Goal: Entertainment & Leisure: Consume media (video, audio)

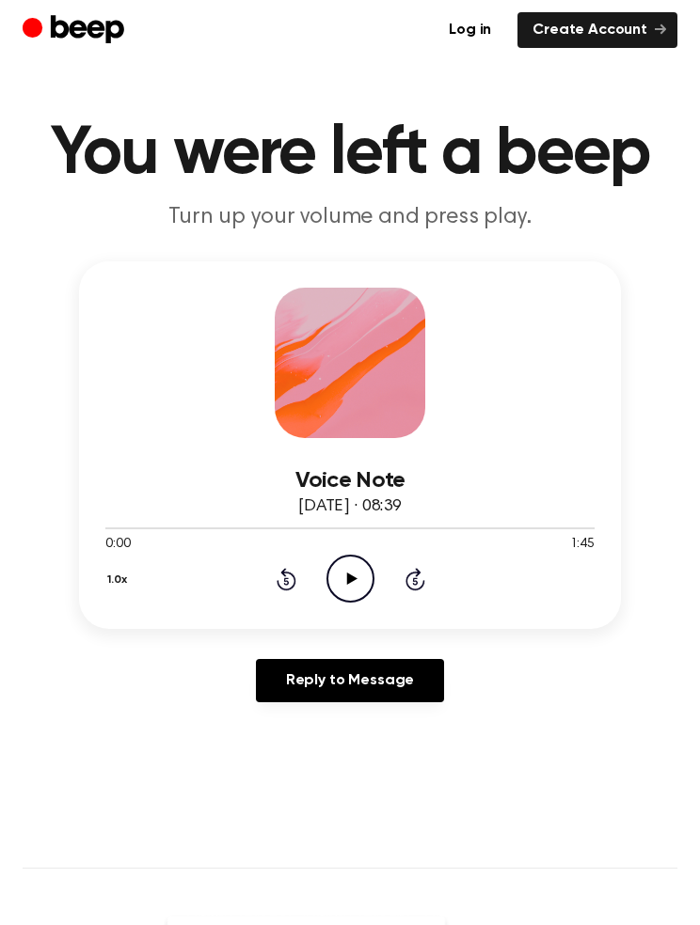
click at [361, 576] on icon "Play Audio" at bounding box center [350, 579] width 48 height 48
click at [355, 566] on icon "Pause Audio" at bounding box center [350, 579] width 48 height 48
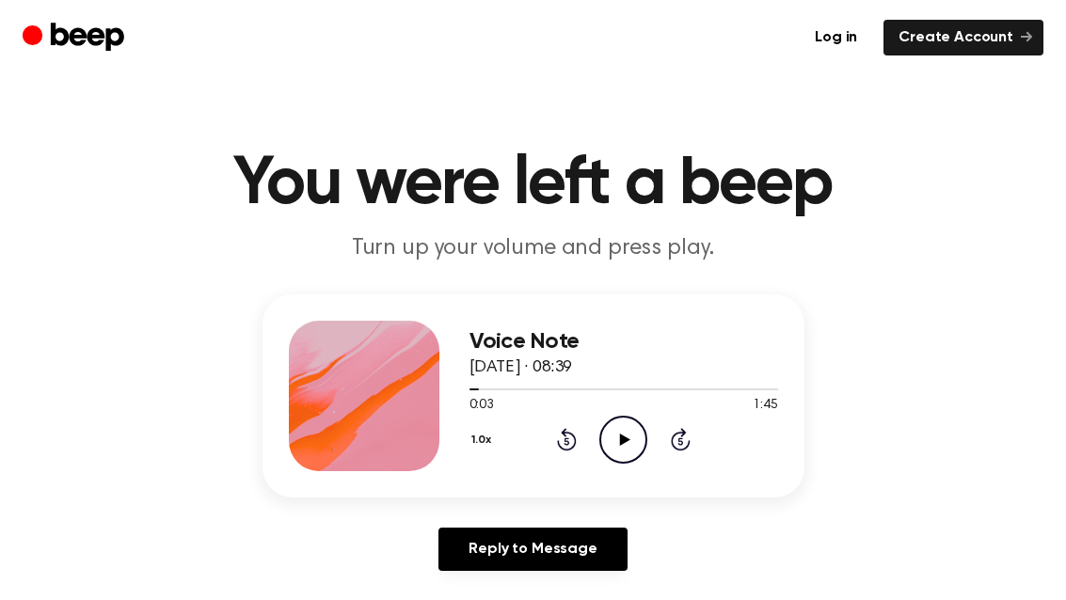
click at [561, 430] on icon "Rewind 5 seconds" at bounding box center [566, 439] width 21 height 24
click at [625, 425] on icon "Play Audio" at bounding box center [623, 440] width 48 height 48
click at [619, 450] on icon "Pause Audio" at bounding box center [623, 440] width 48 height 48
click at [629, 428] on icon "Play Audio" at bounding box center [623, 440] width 48 height 48
click at [562, 416] on div "1.0x Rewind 5 seconds Pause Audio Skip 5 seconds" at bounding box center [623, 440] width 308 height 48
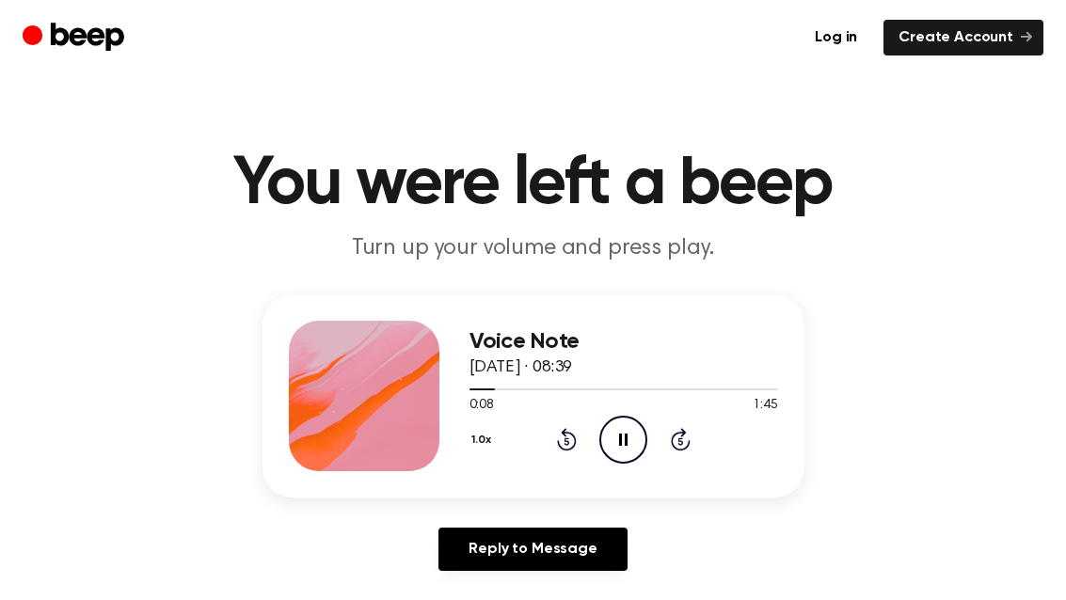
click at [565, 427] on icon "Rewind 5 seconds" at bounding box center [566, 439] width 21 height 24
click at [626, 435] on icon at bounding box center [623, 440] width 8 height 12
click at [615, 434] on icon "Play Audio" at bounding box center [623, 440] width 48 height 48
click at [570, 428] on icon "Rewind 5 seconds" at bounding box center [566, 439] width 21 height 24
click at [625, 432] on icon "Pause Audio" at bounding box center [623, 440] width 48 height 48
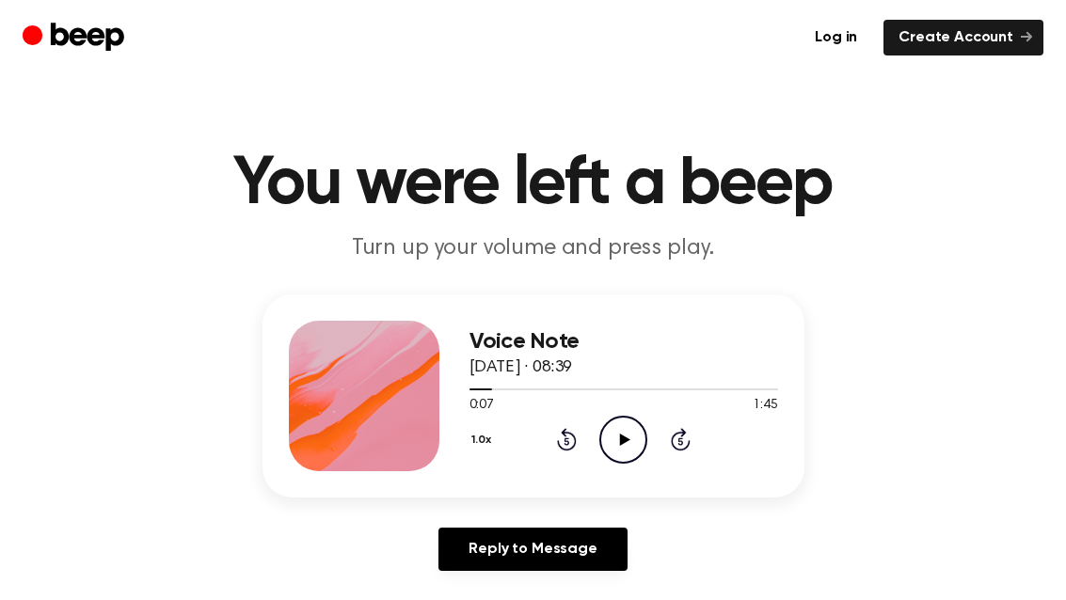
click at [605, 422] on icon "Play Audio" at bounding box center [623, 440] width 48 height 48
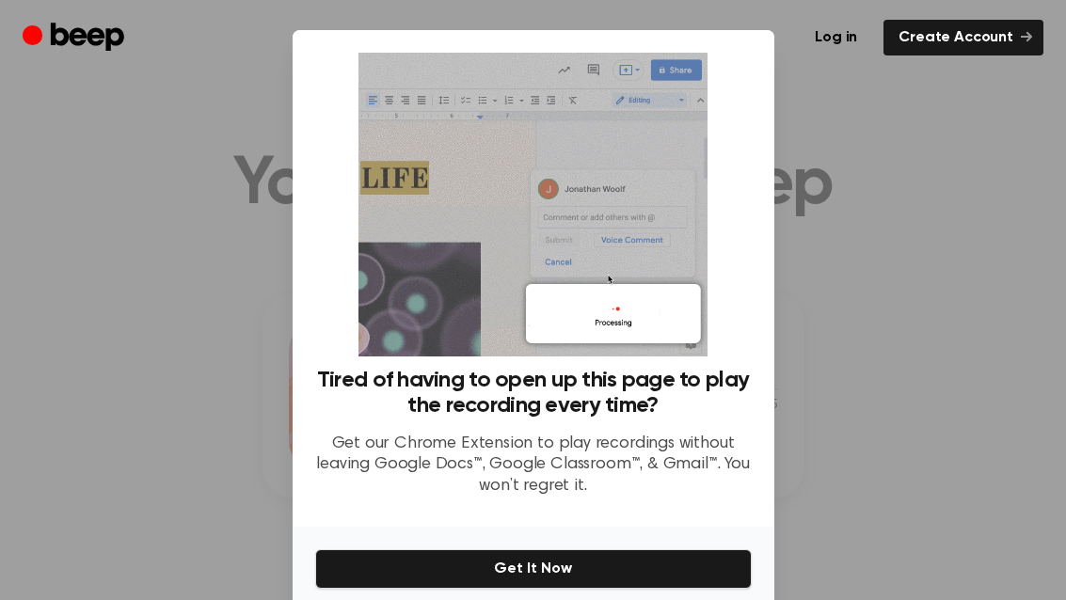
click at [699, 71] on div "Log in Create Account" at bounding box center [533, 37] width 1020 height 75
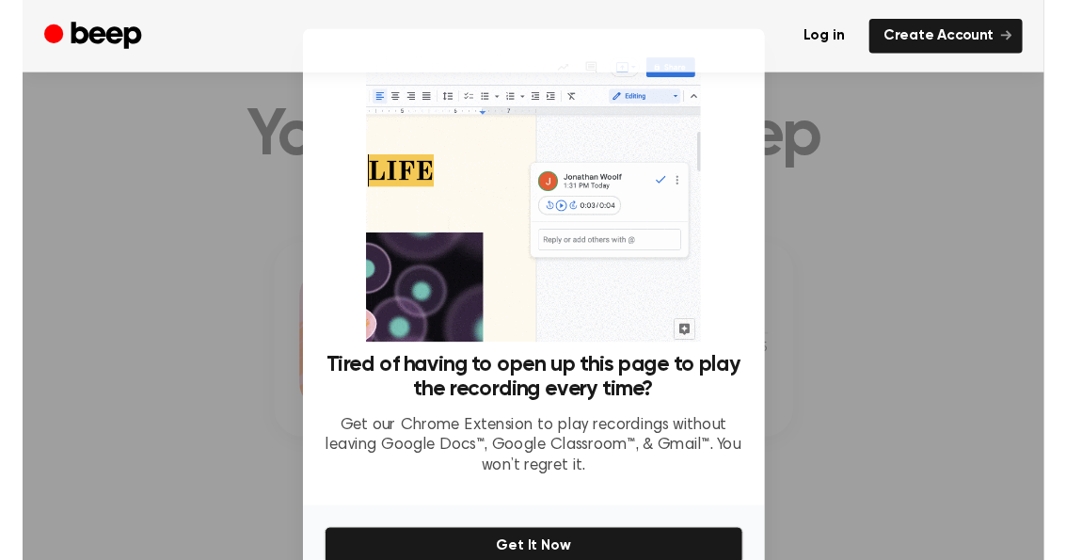
scroll to position [66, 0]
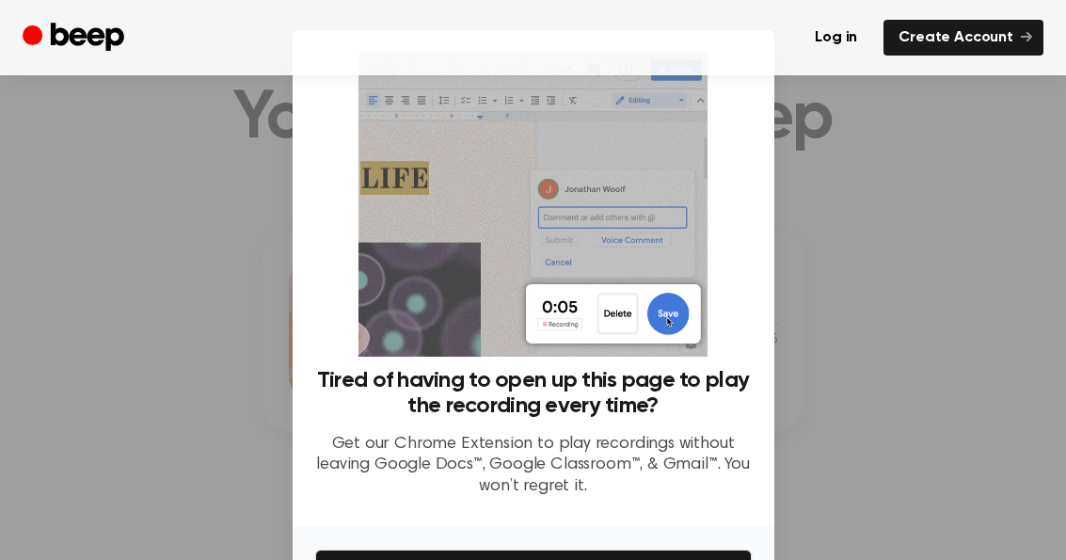
click at [0, 51] on div "Log in Create Account" at bounding box center [533, 37] width 1066 height 75
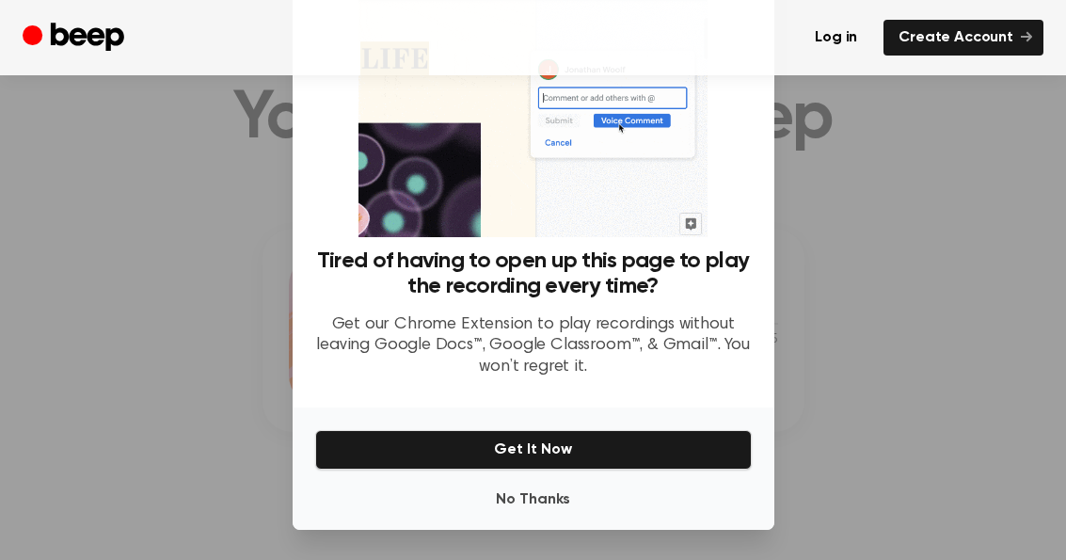
scroll to position [119, 0]
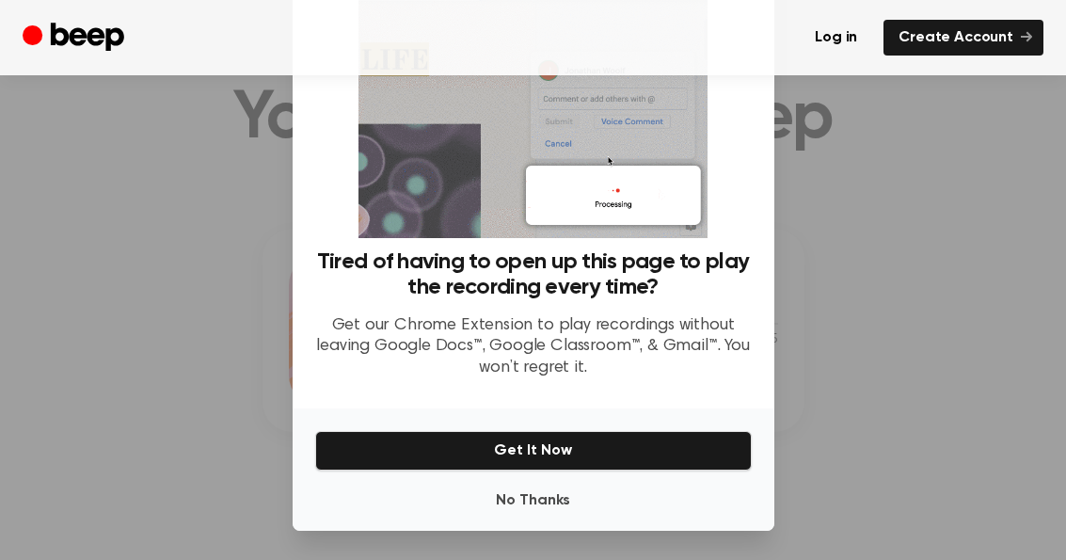
click at [561, 502] on button "No Thanks" at bounding box center [533, 501] width 436 height 38
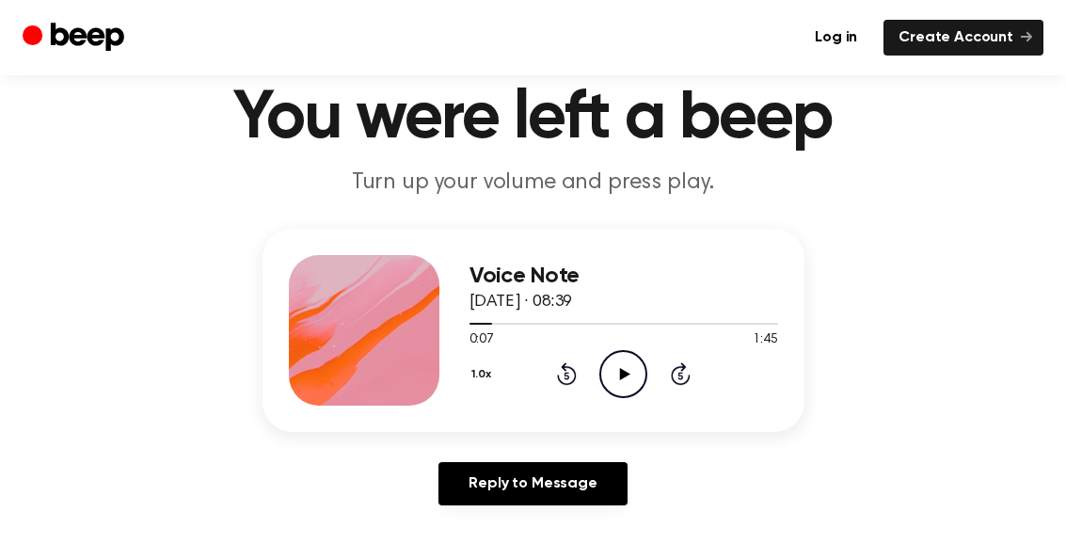
click at [621, 364] on icon "Play Audio" at bounding box center [623, 374] width 48 height 48
click at [622, 372] on icon at bounding box center [623, 374] width 8 height 12
click at [576, 371] on icon at bounding box center [567, 373] width 20 height 23
click at [629, 373] on icon at bounding box center [625, 374] width 10 height 12
click at [627, 378] on icon at bounding box center [623, 374] width 8 height 12
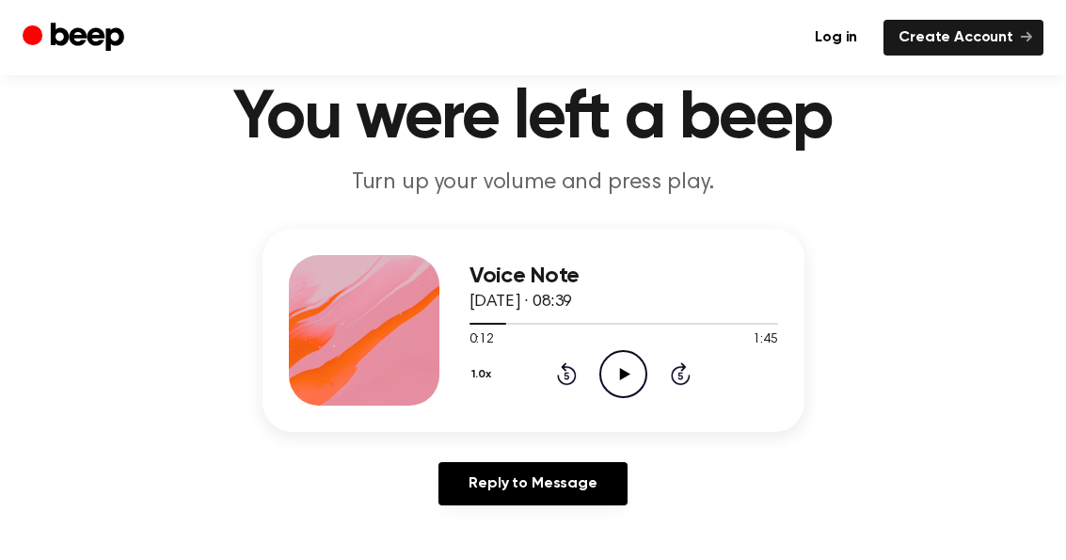
click at [569, 384] on icon at bounding box center [567, 373] width 20 height 23
click at [564, 382] on icon "Rewind 5 seconds" at bounding box center [566, 373] width 21 height 24
click at [625, 372] on icon at bounding box center [625, 374] width 10 height 12
click at [628, 379] on icon "Pause Audio" at bounding box center [623, 374] width 48 height 48
click at [571, 385] on icon "Rewind 5 seconds" at bounding box center [566, 373] width 21 height 24
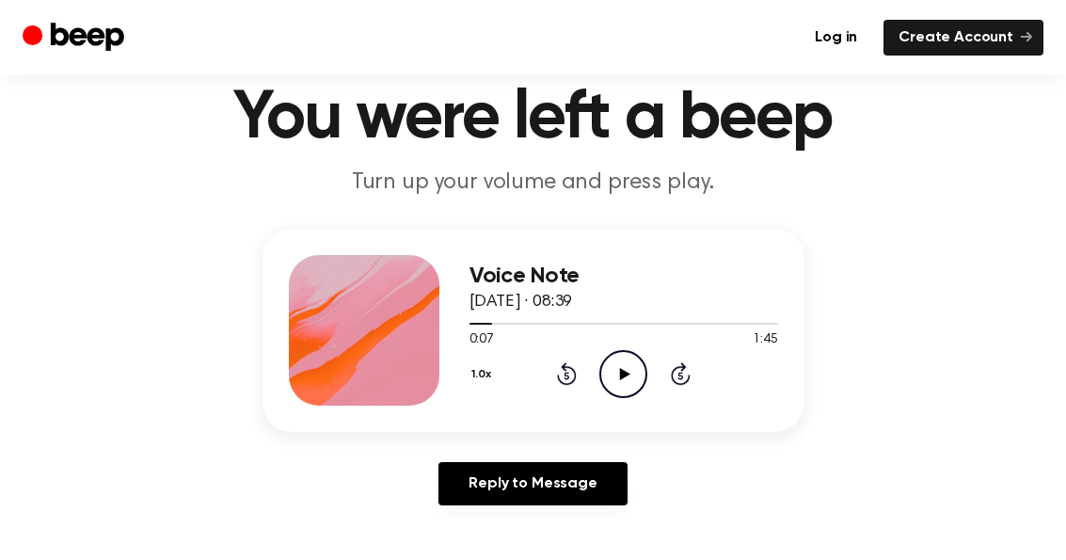
click at [618, 375] on icon "Play Audio" at bounding box center [623, 374] width 48 height 48
click at [625, 375] on icon at bounding box center [623, 374] width 8 height 12
click at [576, 381] on icon "Rewind 5 seconds" at bounding box center [566, 373] width 21 height 24
click at [629, 367] on icon "Play Audio" at bounding box center [623, 374] width 48 height 48
click at [628, 386] on icon "Pause Audio" at bounding box center [623, 374] width 48 height 48
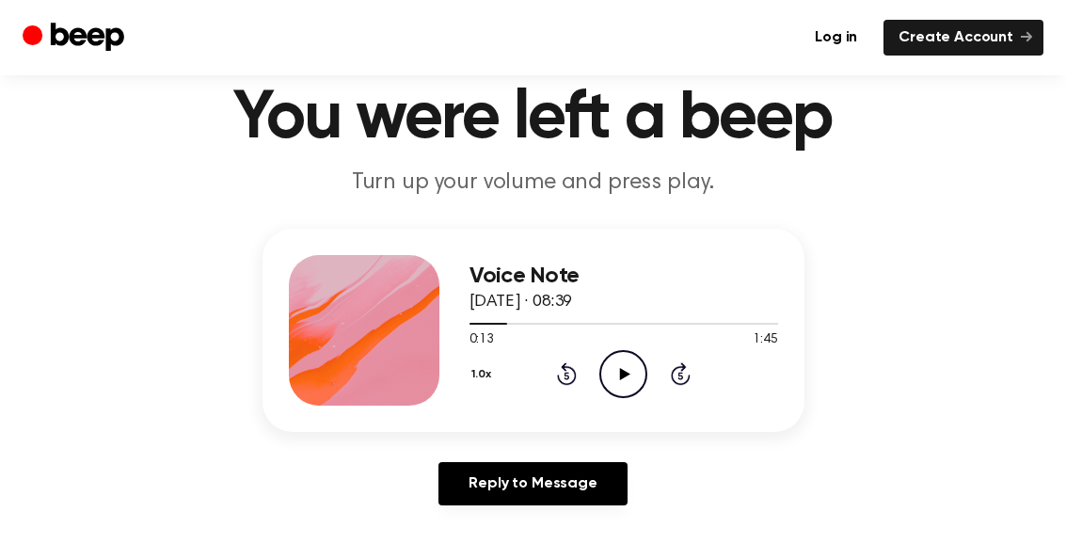
click at [619, 385] on icon "Play Audio" at bounding box center [623, 374] width 48 height 48
click at [624, 372] on icon at bounding box center [623, 374] width 8 height 12
click at [623, 384] on icon "Play Audio" at bounding box center [623, 374] width 48 height 48
click at [627, 380] on icon "Pause Audio" at bounding box center [623, 374] width 48 height 48
click at [579, 362] on div "1.0x Rewind 5 seconds Play Audio Skip 5 seconds" at bounding box center [623, 374] width 308 height 48
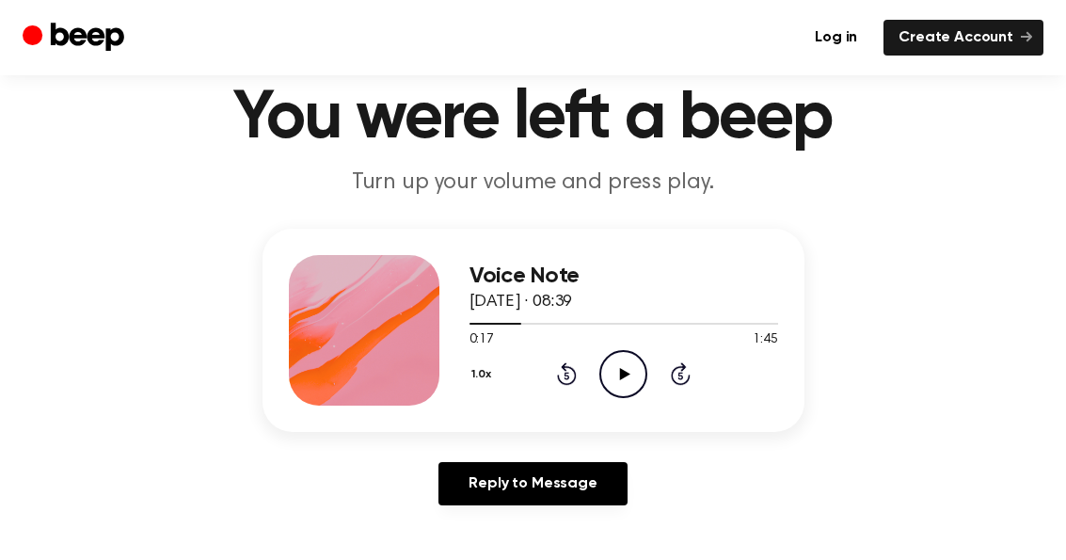
click at [574, 368] on icon "Rewind 5 seconds" at bounding box center [566, 373] width 21 height 24
click at [626, 367] on icon "Play Audio" at bounding box center [623, 374] width 48 height 48
click at [630, 372] on icon "Pause Audio" at bounding box center [623, 374] width 48 height 48
click at [567, 371] on icon at bounding box center [567, 373] width 20 height 23
click at [625, 366] on icon "Play Audio" at bounding box center [623, 374] width 48 height 48
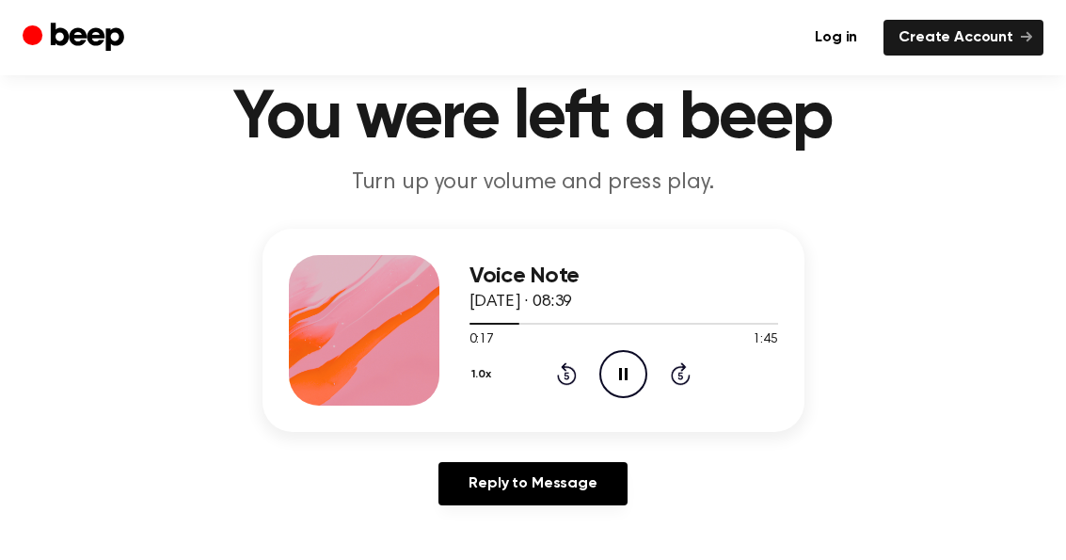
click at [635, 364] on icon "Pause Audio" at bounding box center [623, 374] width 48 height 48
click at [572, 381] on icon at bounding box center [567, 373] width 20 height 23
click at [621, 375] on icon at bounding box center [625, 374] width 10 height 12
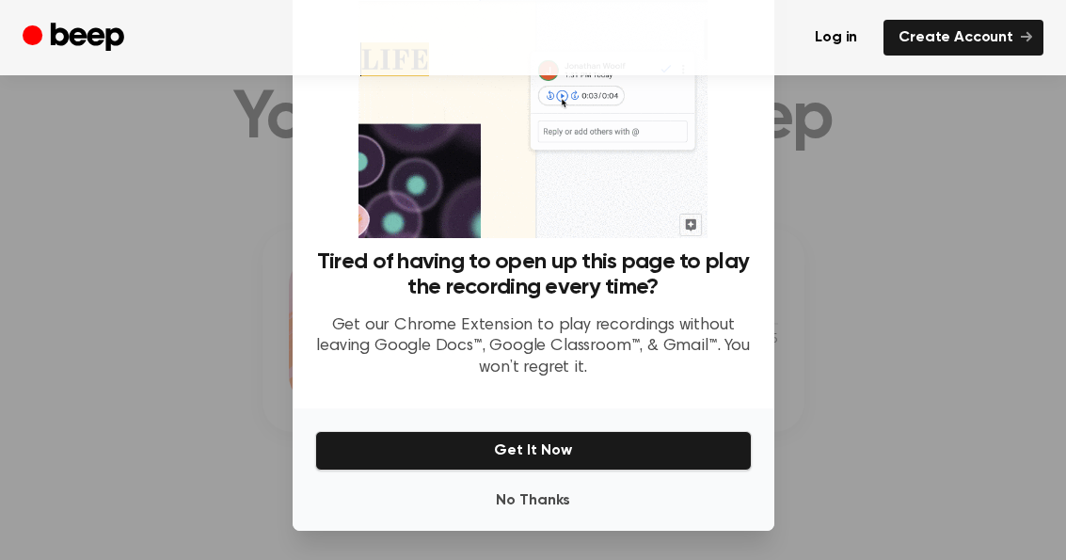
click at [584, 510] on button "No Thanks" at bounding box center [533, 501] width 436 height 38
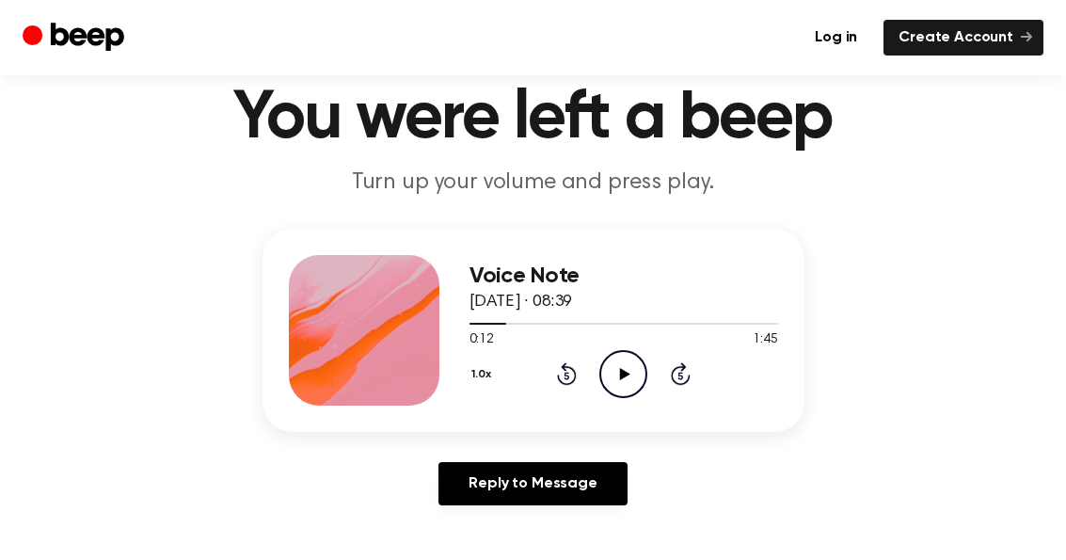
click at [635, 373] on icon "Play Audio" at bounding box center [623, 374] width 48 height 48
click at [633, 372] on icon "Pause Audio" at bounding box center [623, 374] width 48 height 48
click at [631, 383] on icon "Play Audio" at bounding box center [623, 374] width 48 height 48
click at [633, 372] on icon "Pause Audio" at bounding box center [623, 374] width 48 height 48
click at [574, 369] on icon at bounding box center [567, 373] width 20 height 23
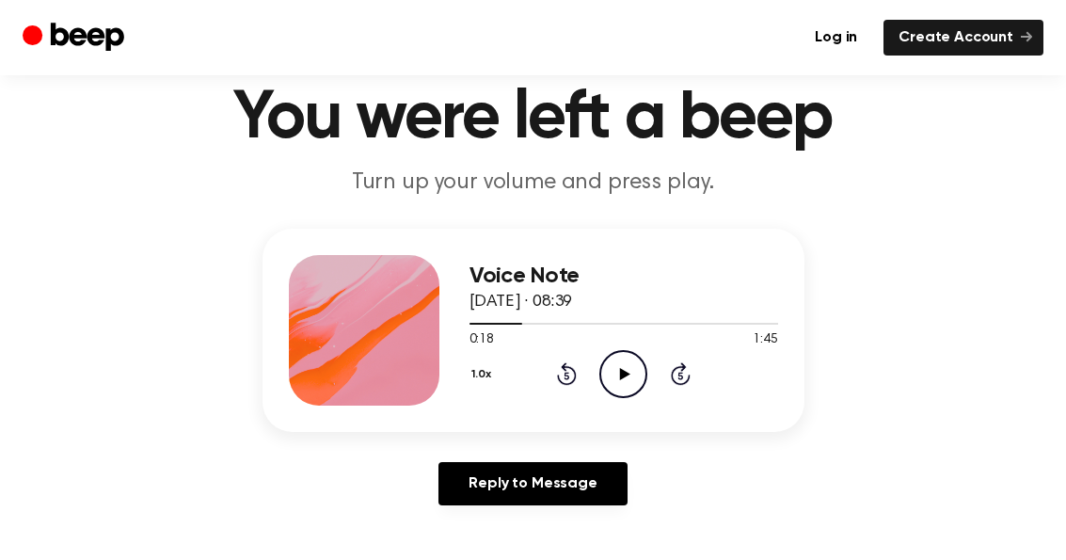
click at [621, 375] on icon at bounding box center [625, 374] width 10 height 12
click at [630, 372] on icon "Pause Audio" at bounding box center [623, 374] width 48 height 48
click at [573, 369] on icon at bounding box center [567, 373] width 20 height 23
click at [617, 371] on icon "Play Audio" at bounding box center [623, 374] width 48 height 48
click at [624, 372] on icon at bounding box center [623, 374] width 8 height 12
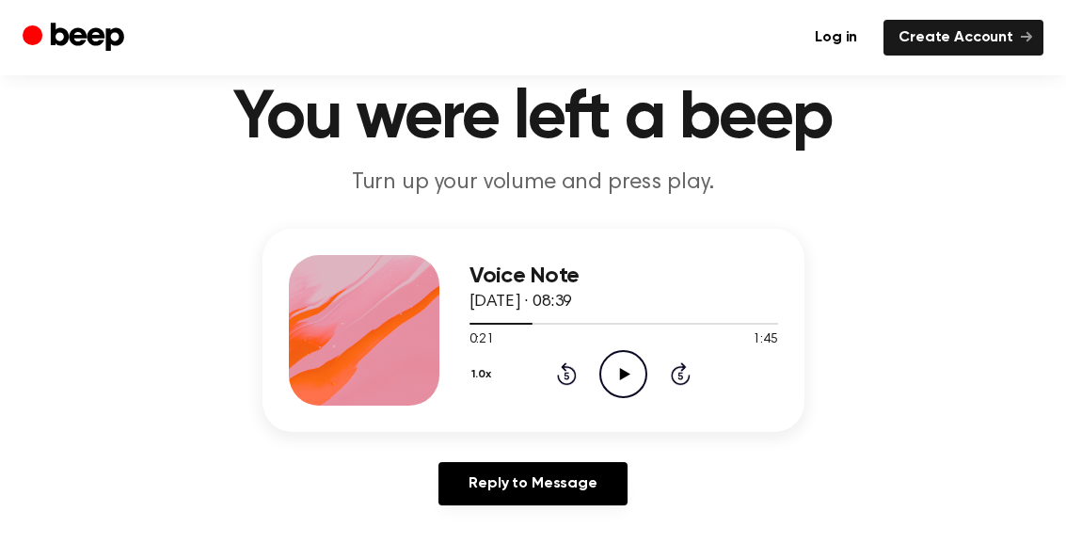
click at [574, 377] on icon "Rewind 5 seconds" at bounding box center [566, 373] width 21 height 24
click at [620, 368] on icon at bounding box center [625, 374] width 10 height 12
click at [631, 373] on icon "Pause Audio" at bounding box center [623, 374] width 48 height 48
click at [618, 371] on icon "Play Audio" at bounding box center [623, 374] width 48 height 48
click at [628, 376] on icon "Pause Audio" at bounding box center [623, 374] width 48 height 48
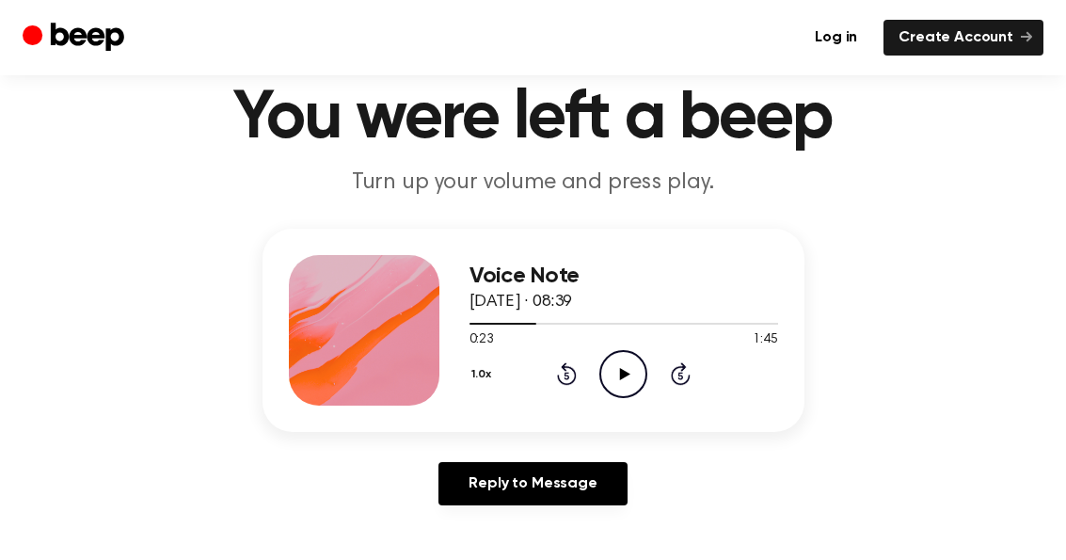
click at [575, 372] on icon at bounding box center [567, 373] width 20 height 23
click at [574, 370] on icon at bounding box center [567, 373] width 20 height 23
click at [577, 372] on div "1.0x Rewind 5 seconds Play Audio Skip 5 seconds" at bounding box center [623, 374] width 308 height 48
click at [572, 376] on icon "Rewind 5 seconds" at bounding box center [566, 373] width 21 height 24
click at [568, 372] on icon at bounding box center [566, 376] width 5 height 8
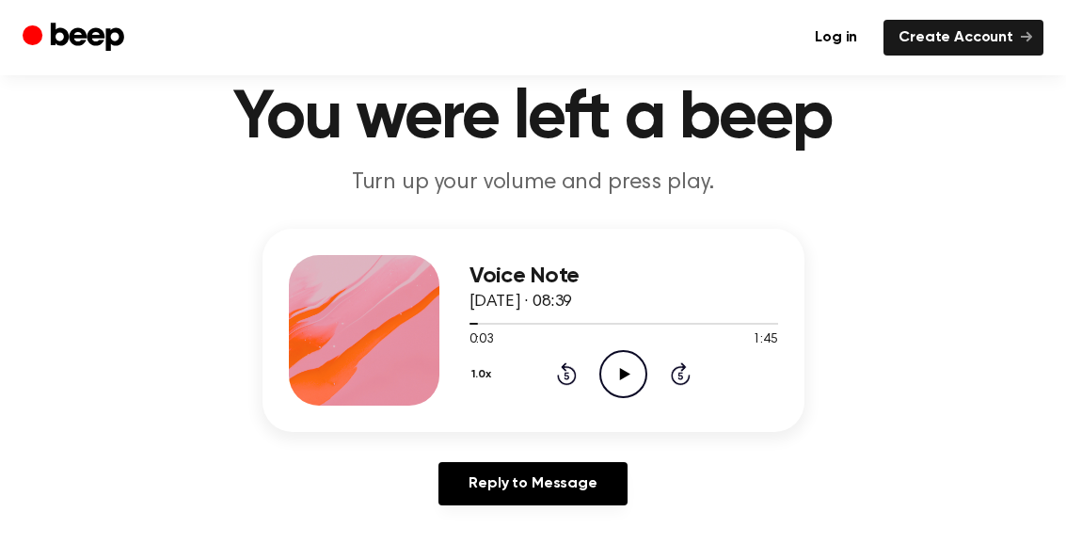
click at [571, 378] on icon "Rewind 5 seconds" at bounding box center [566, 373] width 21 height 24
click at [617, 366] on icon "Play Audio" at bounding box center [623, 374] width 48 height 48
click at [628, 373] on icon "Pause Audio" at bounding box center [623, 374] width 48 height 48
click at [627, 375] on icon "Play Audio" at bounding box center [623, 374] width 48 height 48
click at [638, 376] on icon "Pause Audio" at bounding box center [623, 374] width 48 height 48
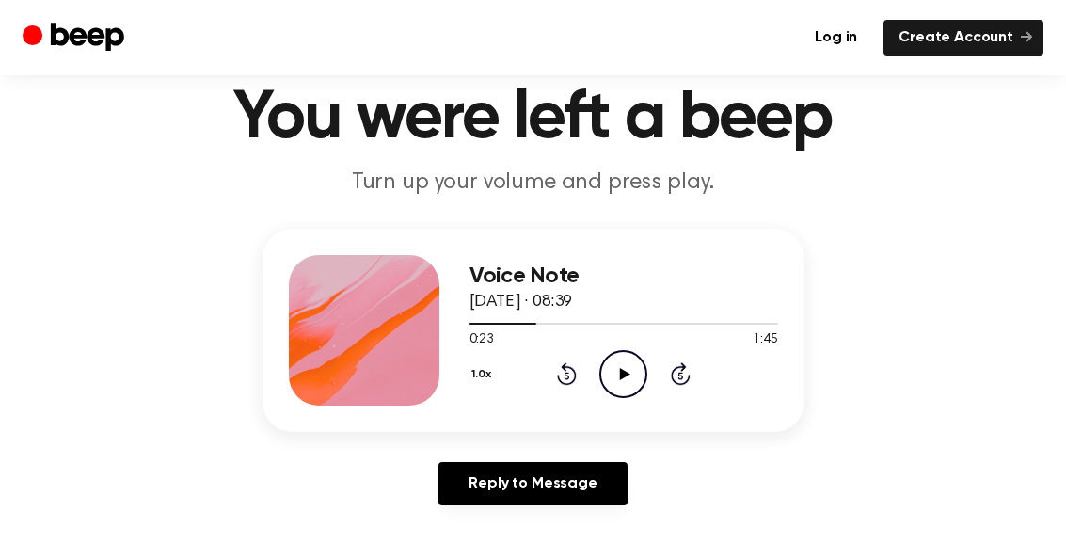
click at [574, 372] on icon at bounding box center [567, 373] width 20 height 23
click at [617, 377] on icon "Play Audio" at bounding box center [623, 374] width 48 height 48
click at [628, 370] on icon "Pause Audio" at bounding box center [623, 374] width 48 height 48
click at [628, 361] on icon "Play Audio" at bounding box center [623, 374] width 48 height 48
click at [633, 387] on icon "Pause Audio" at bounding box center [623, 374] width 48 height 48
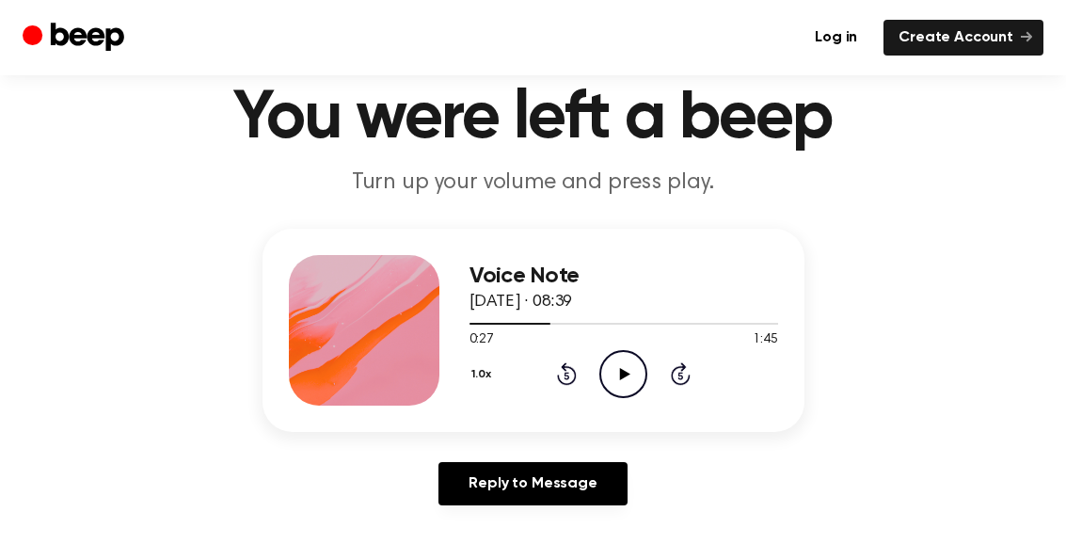
click at [576, 371] on icon at bounding box center [567, 373] width 20 height 23
click at [629, 364] on icon "Play Audio" at bounding box center [623, 374] width 48 height 48
click at [630, 364] on icon "Pause Audio" at bounding box center [623, 374] width 48 height 48
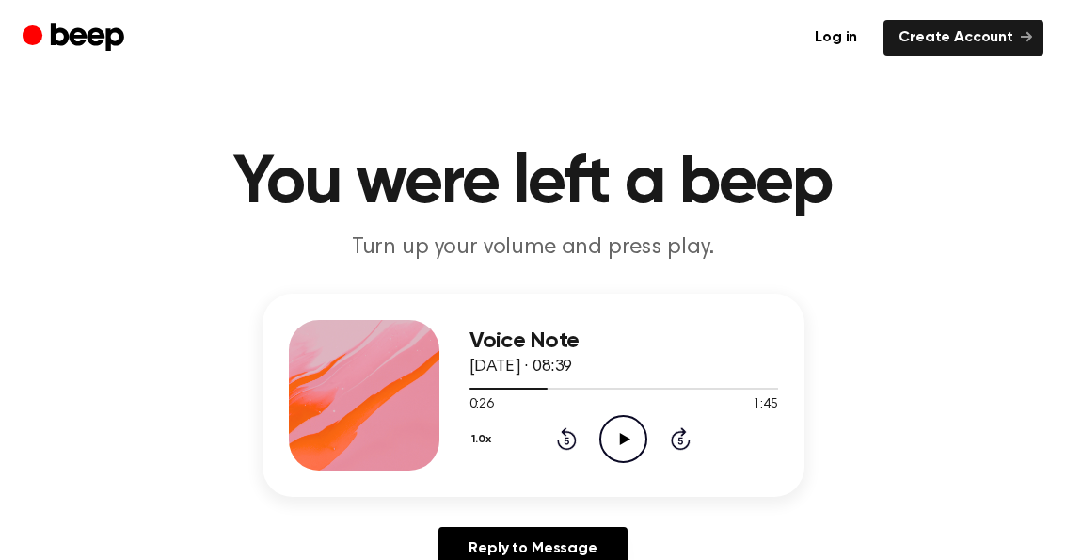
scroll to position [0, 0]
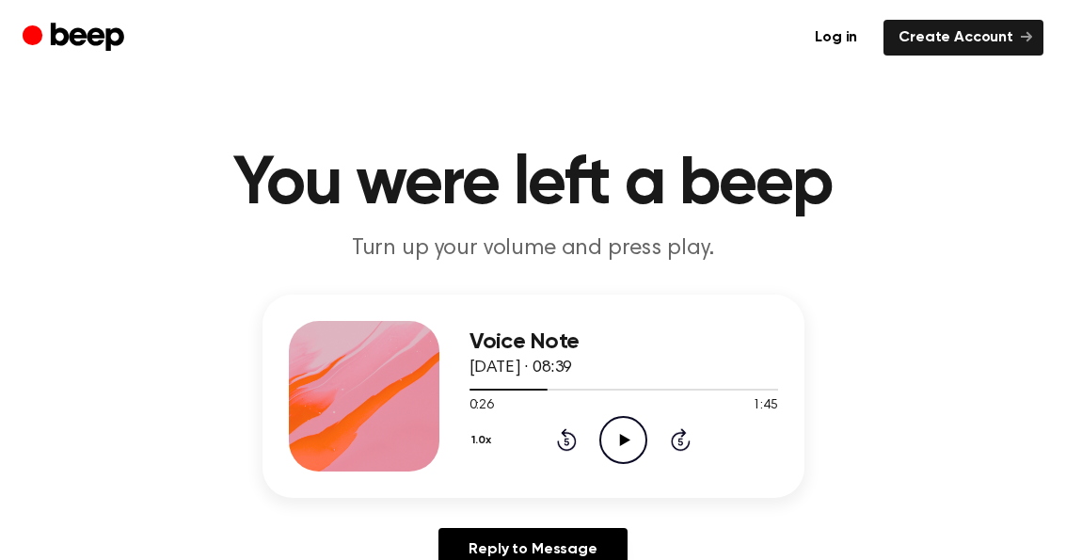
click at [570, 447] on icon "Rewind 5 seconds" at bounding box center [566, 439] width 21 height 24
click at [625, 437] on icon at bounding box center [625, 440] width 10 height 12
click at [562, 438] on icon "Rewind 5 seconds" at bounding box center [566, 439] width 21 height 24
click at [619, 439] on icon at bounding box center [623, 440] width 8 height 12
click at [573, 446] on icon at bounding box center [567, 439] width 20 height 23
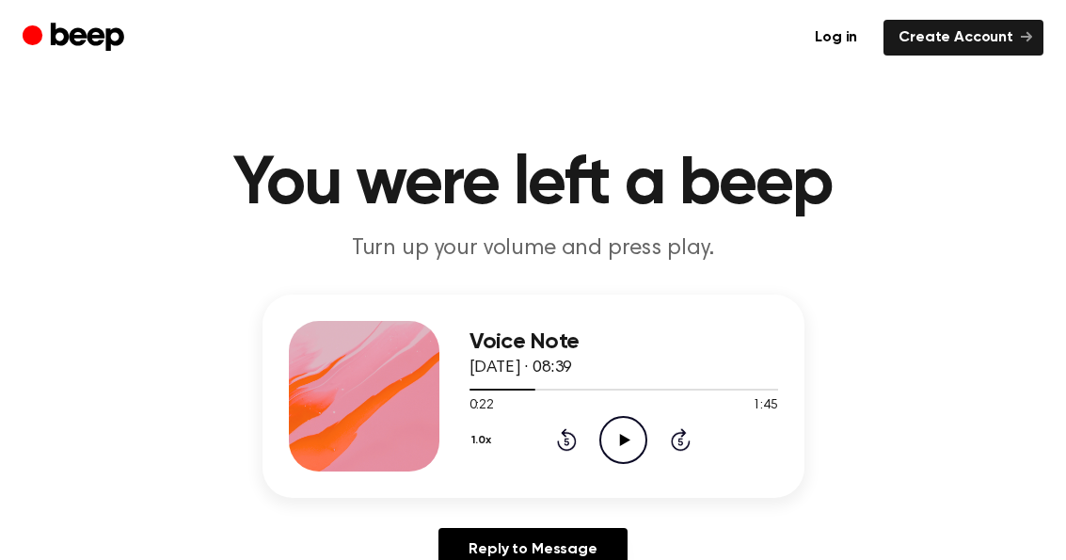
click at [622, 438] on icon at bounding box center [625, 440] width 10 height 12
click at [632, 438] on icon "Pause Audio" at bounding box center [623, 440] width 48 height 48
click at [574, 436] on icon at bounding box center [567, 439] width 20 height 23
click at [624, 435] on icon at bounding box center [625, 440] width 10 height 12
click at [631, 441] on icon "Pause Audio" at bounding box center [623, 440] width 48 height 48
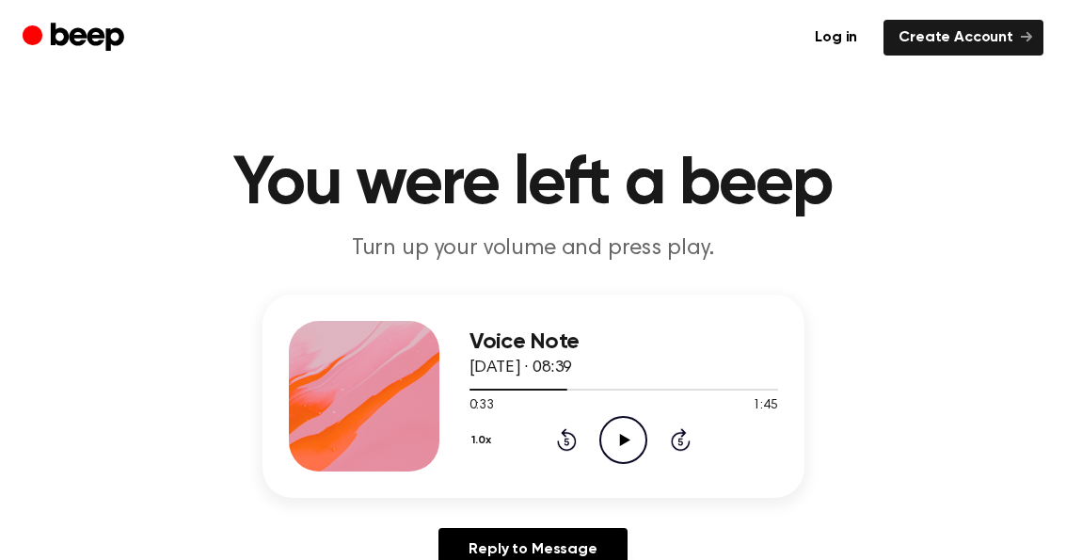
click at [576, 435] on icon "Rewind 5 seconds" at bounding box center [566, 439] width 21 height 24
click at [572, 435] on icon at bounding box center [567, 439] width 20 height 23
click at [637, 427] on icon "Play Audio" at bounding box center [623, 440] width 48 height 48
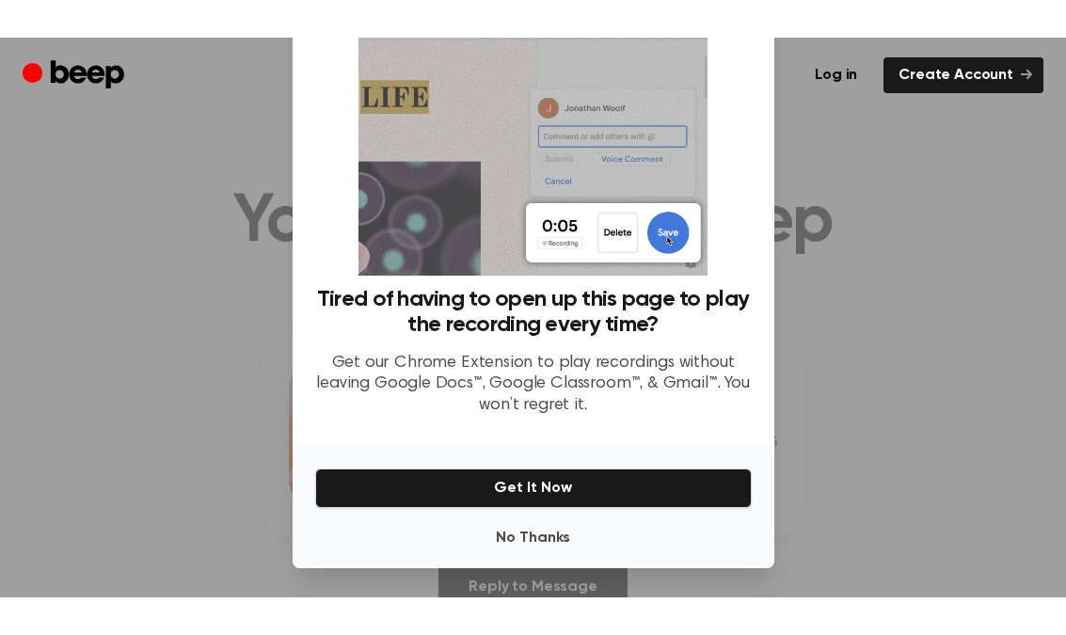
scroll to position [119, 0]
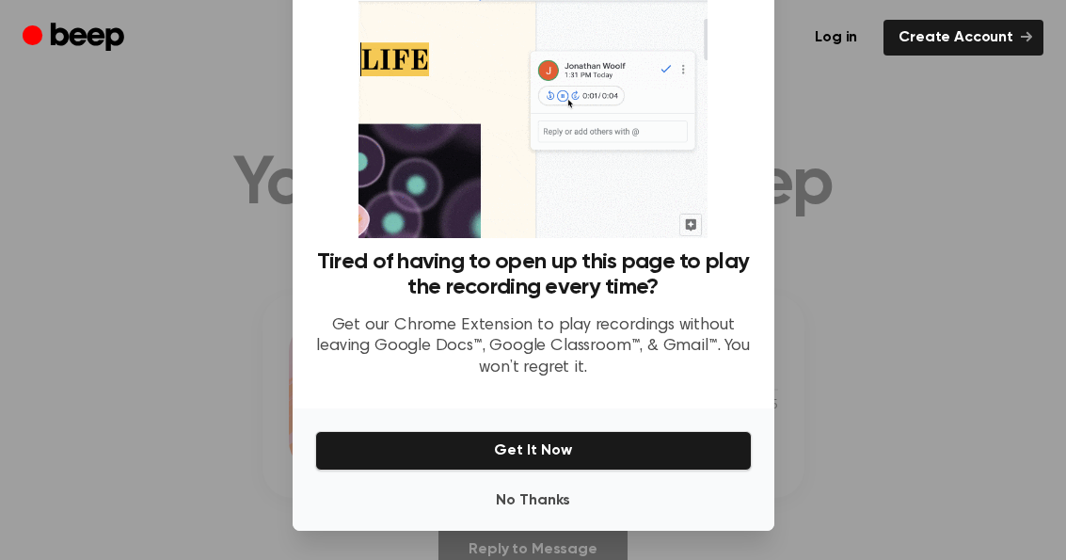
click at [587, 509] on button "No Thanks" at bounding box center [533, 501] width 436 height 38
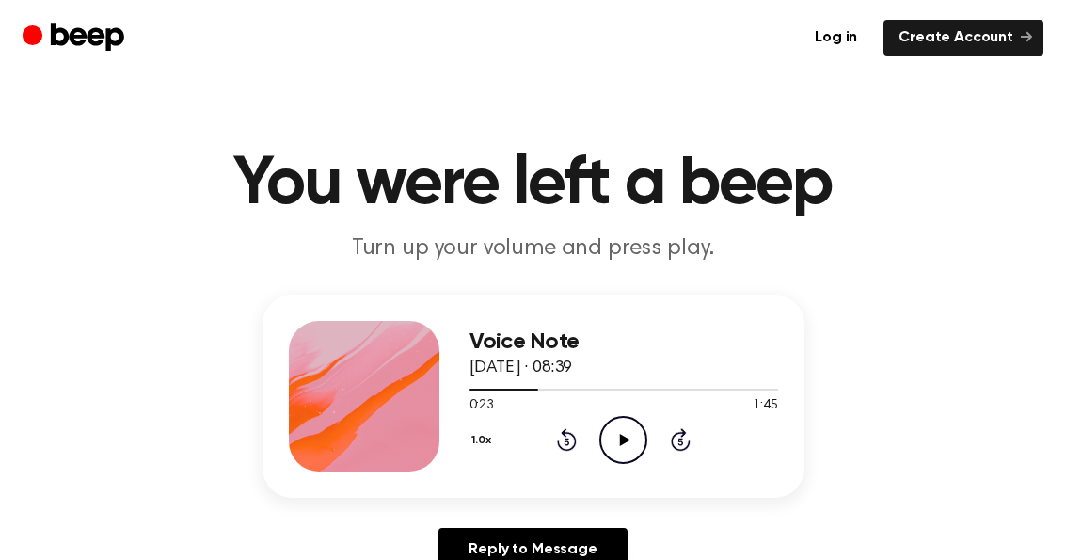
click at [626, 441] on icon "Play Audio" at bounding box center [623, 440] width 48 height 48
click at [633, 441] on icon "Pause Audio" at bounding box center [623, 440] width 48 height 48
click at [576, 428] on icon "Rewind 5 seconds" at bounding box center [566, 439] width 21 height 24
click at [637, 440] on icon "Play Audio" at bounding box center [623, 440] width 48 height 48
click at [635, 437] on icon "Pause Audio" at bounding box center [623, 440] width 48 height 48
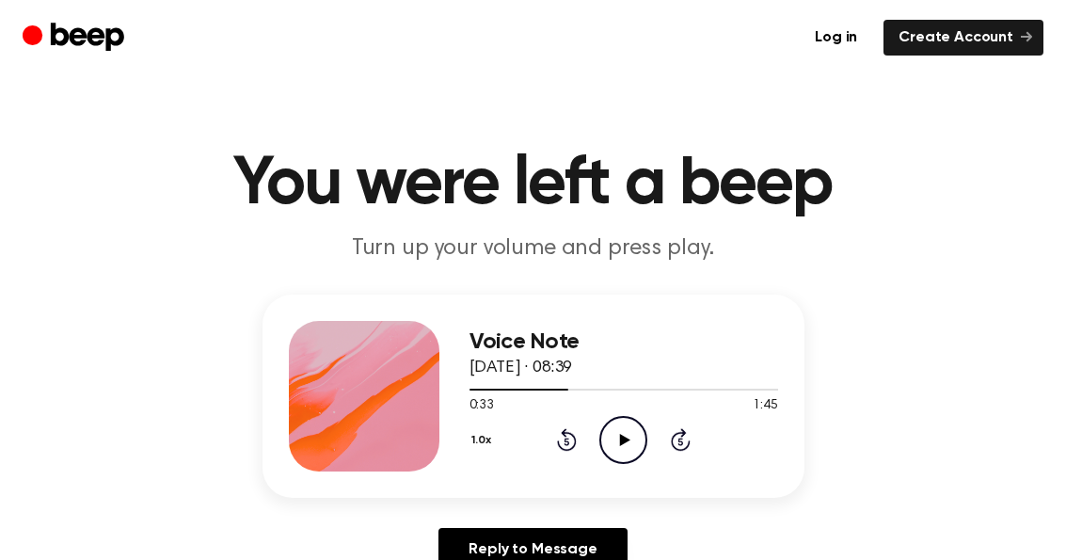
click at [564, 442] on icon "Rewind 5 seconds" at bounding box center [566, 439] width 21 height 24
click at [571, 440] on icon "Rewind 5 seconds" at bounding box center [566, 439] width 21 height 24
click at [622, 429] on icon "Play Audio" at bounding box center [623, 440] width 48 height 48
click at [632, 436] on icon "Pause Audio" at bounding box center [623, 440] width 48 height 48
click at [629, 437] on icon "Play Audio" at bounding box center [623, 440] width 48 height 48
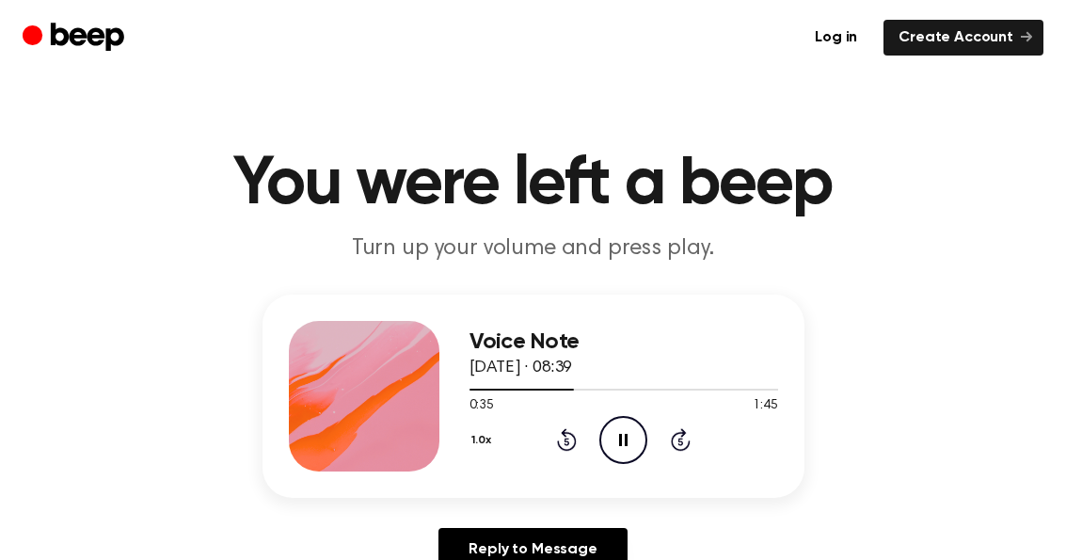
click at [626, 429] on icon "Pause Audio" at bounding box center [623, 440] width 48 height 48
click at [574, 450] on icon "Rewind 5 seconds" at bounding box center [566, 439] width 21 height 24
click at [620, 438] on icon at bounding box center [625, 440] width 10 height 12
click at [625, 442] on icon at bounding box center [623, 440] width 8 height 12
click at [626, 445] on icon "Play Audio" at bounding box center [623, 440] width 48 height 48
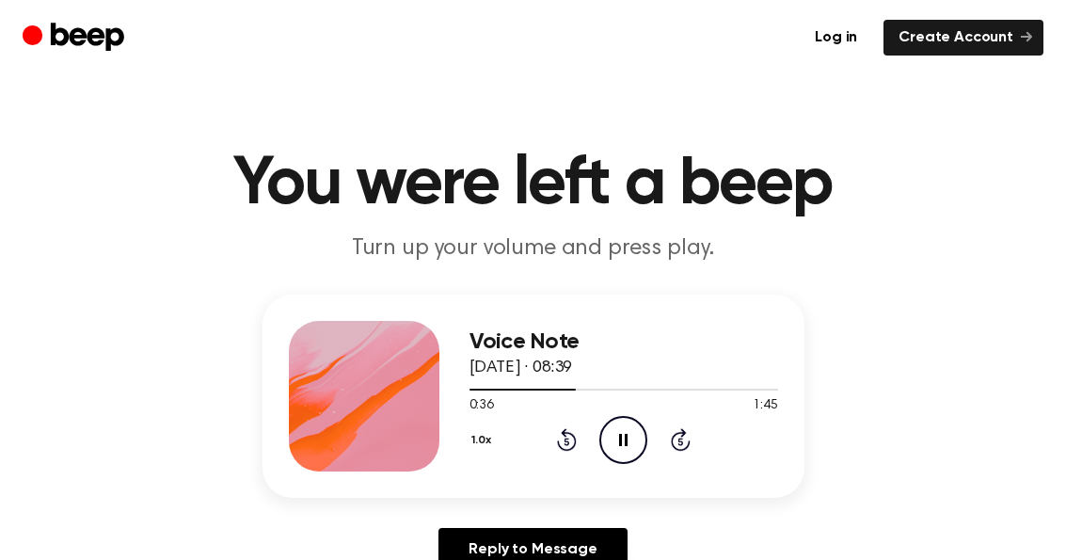
click at [625, 436] on icon at bounding box center [623, 440] width 8 height 12
click at [570, 449] on icon at bounding box center [567, 439] width 20 height 23
click at [629, 439] on icon at bounding box center [625, 440] width 10 height 12
click at [629, 440] on icon "Pause Audio" at bounding box center [623, 440] width 48 height 48
click at [571, 448] on icon at bounding box center [567, 439] width 20 height 23
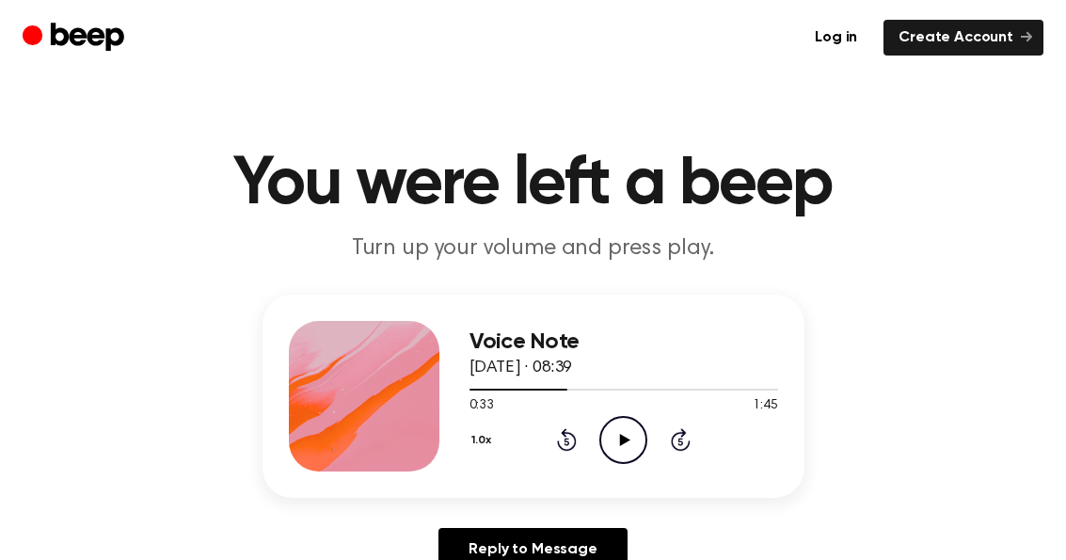
click at [627, 435] on icon "Play Audio" at bounding box center [623, 440] width 48 height 48
click at [635, 444] on icon "Pause Audio" at bounding box center [623, 440] width 48 height 48
click at [576, 445] on icon at bounding box center [567, 439] width 20 height 23
click at [632, 451] on icon "Play Audio" at bounding box center [623, 440] width 48 height 48
click at [632, 432] on icon "Pause Audio" at bounding box center [623, 440] width 48 height 48
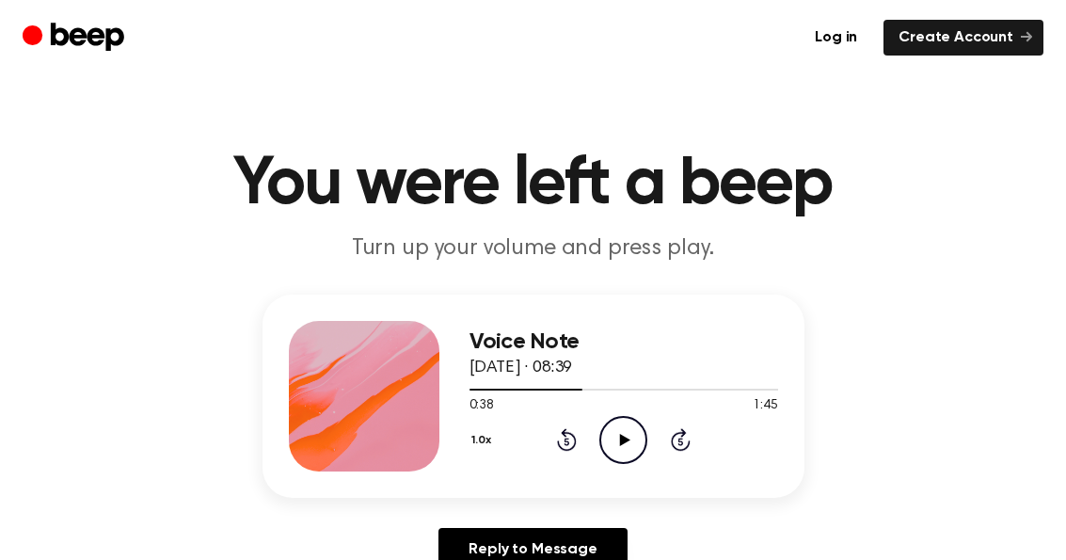
click at [574, 447] on icon at bounding box center [567, 439] width 20 height 23
click at [574, 446] on icon at bounding box center [567, 439] width 20 height 23
click at [626, 439] on icon at bounding box center [625, 440] width 10 height 12
click at [633, 438] on icon "Pause Audio" at bounding box center [623, 440] width 48 height 48
click at [574, 430] on icon "Rewind 5 seconds" at bounding box center [566, 439] width 21 height 24
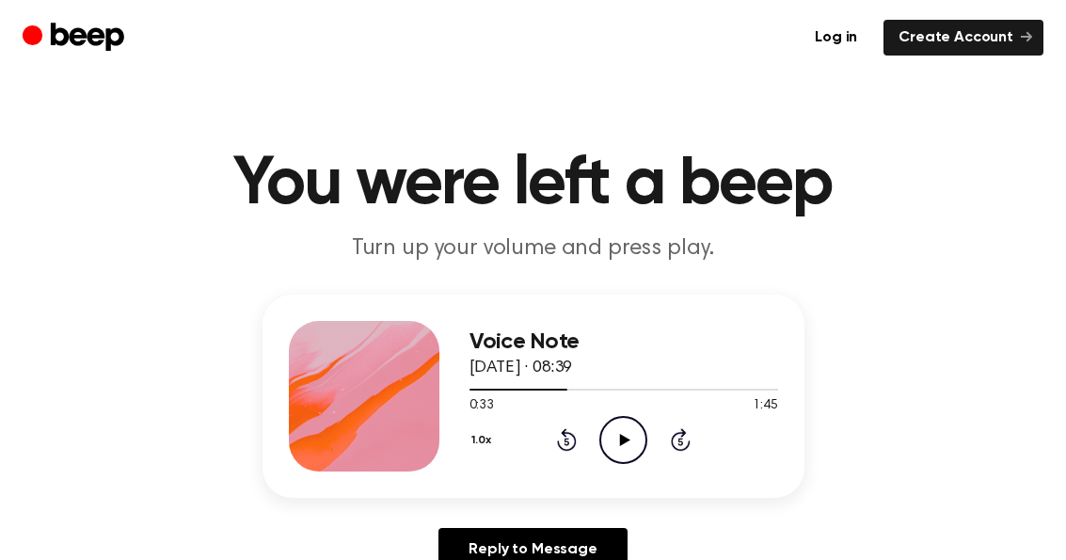
click at [625, 435] on icon "Play Audio" at bounding box center [623, 440] width 48 height 48
click at [632, 433] on icon "Pause Audio" at bounding box center [623, 440] width 48 height 48
click at [576, 449] on icon "Rewind 5 seconds" at bounding box center [566, 439] width 21 height 24
click at [625, 441] on icon at bounding box center [625, 440] width 10 height 12
click at [633, 439] on icon "Pause Audio" at bounding box center [623, 440] width 48 height 48
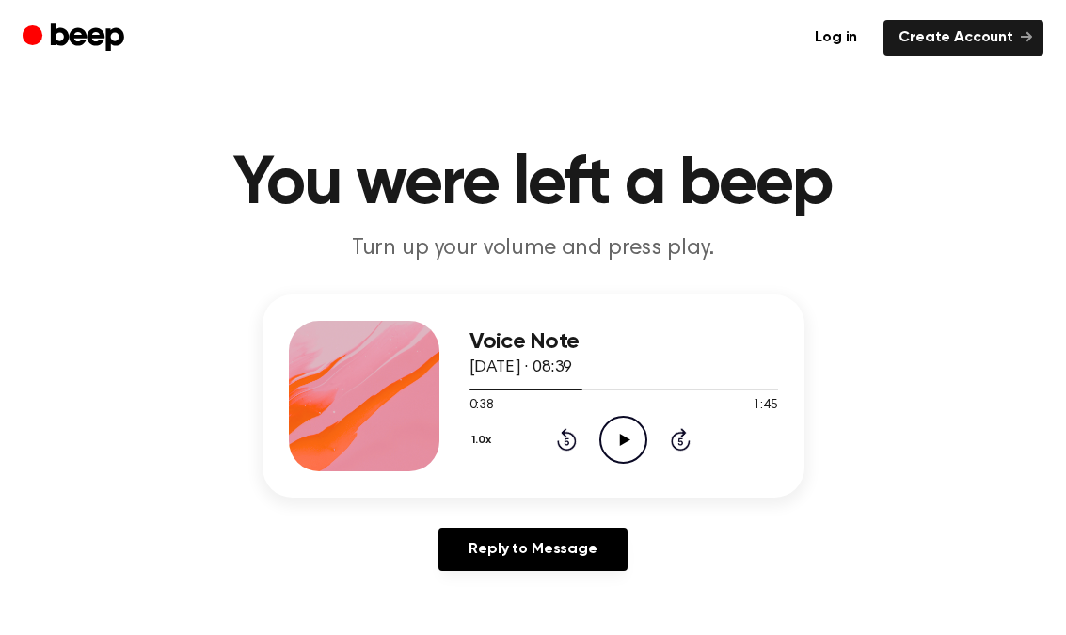
click at [573, 364] on span "[DATE] · 08:39" at bounding box center [520, 367] width 103 height 17
click at [577, 437] on div "1.0x Rewind 5 seconds Play Audio Skip 5 seconds" at bounding box center [623, 440] width 308 height 48
click at [616, 435] on icon "Play Audio" at bounding box center [623, 440] width 48 height 48
click at [561, 432] on icon at bounding box center [567, 439] width 20 height 23
click at [566, 434] on icon at bounding box center [567, 439] width 20 height 23
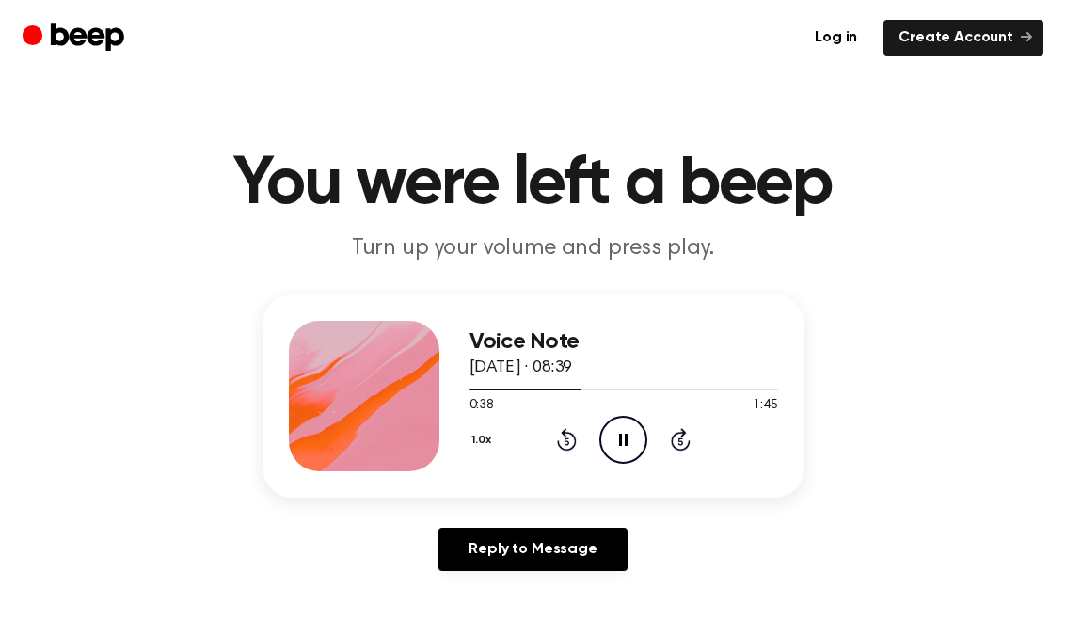
click at [625, 438] on icon at bounding box center [623, 440] width 8 height 12
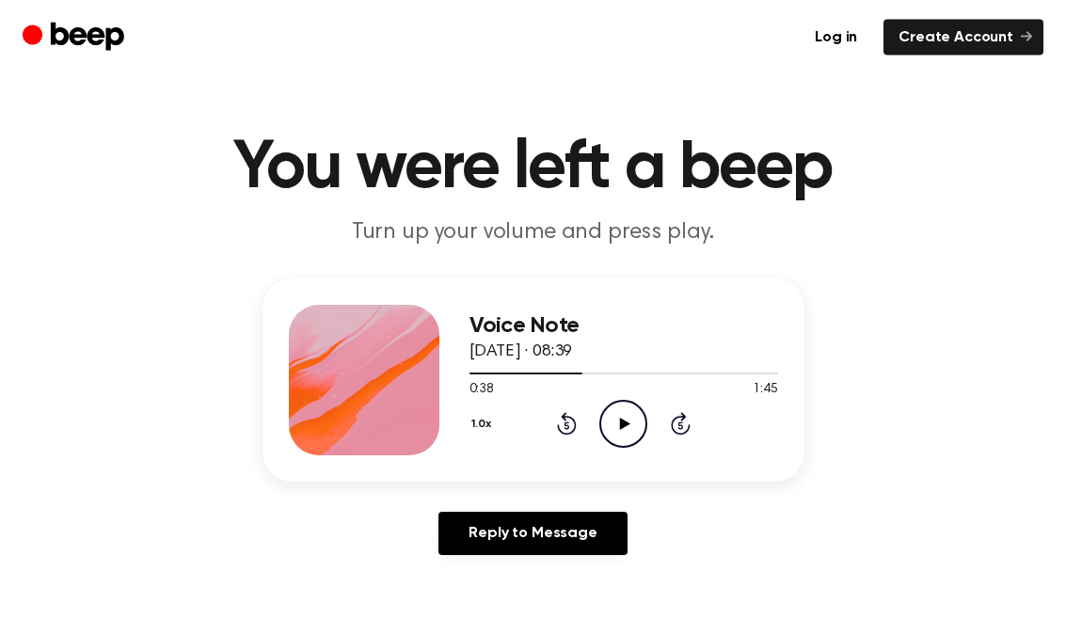
scroll to position [16, 0]
click at [570, 421] on icon "Rewind 5 seconds" at bounding box center [566, 423] width 21 height 24
click at [565, 431] on icon "Rewind 5 seconds" at bounding box center [566, 423] width 21 height 24
click at [564, 428] on icon "Rewind 5 seconds" at bounding box center [566, 423] width 21 height 24
click at [567, 424] on icon "Rewind 5 seconds" at bounding box center [566, 423] width 21 height 24
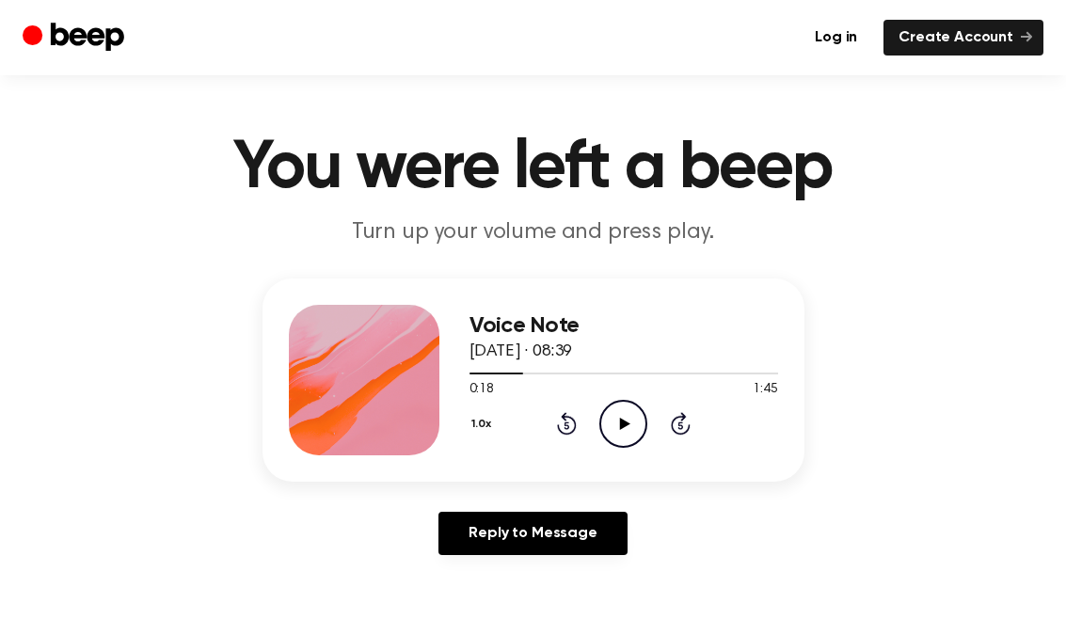
click at [565, 423] on icon at bounding box center [566, 426] width 5 height 8
click at [566, 423] on icon at bounding box center [566, 426] width 5 height 8
click at [567, 421] on icon "Rewind 5 seconds" at bounding box center [566, 423] width 21 height 24
click at [568, 424] on icon "Rewind 5 seconds" at bounding box center [566, 423] width 21 height 24
click at [568, 427] on icon "Rewind 5 seconds" at bounding box center [566, 423] width 21 height 24
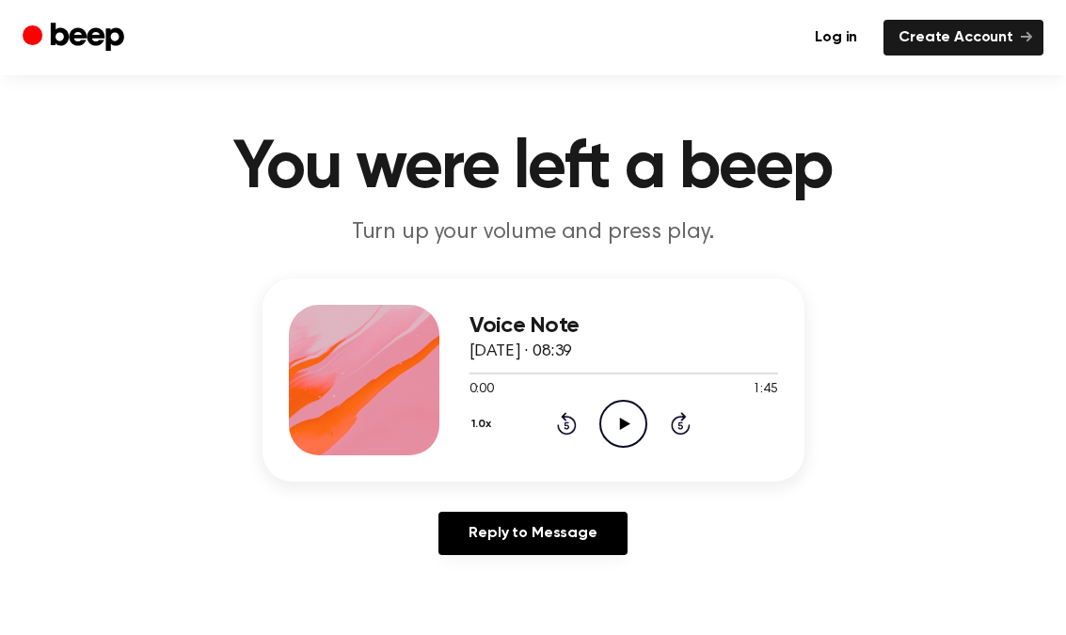
click at [630, 419] on icon "Play Audio" at bounding box center [623, 424] width 48 height 48
click at [620, 419] on icon at bounding box center [623, 424] width 8 height 12
click at [630, 424] on icon "Play Audio" at bounding box center [623, 424] width 48 height 48
click at [572, 421] on icon "Rewind 5 seconds" at bounding box center [566, 423] width 21 height 24
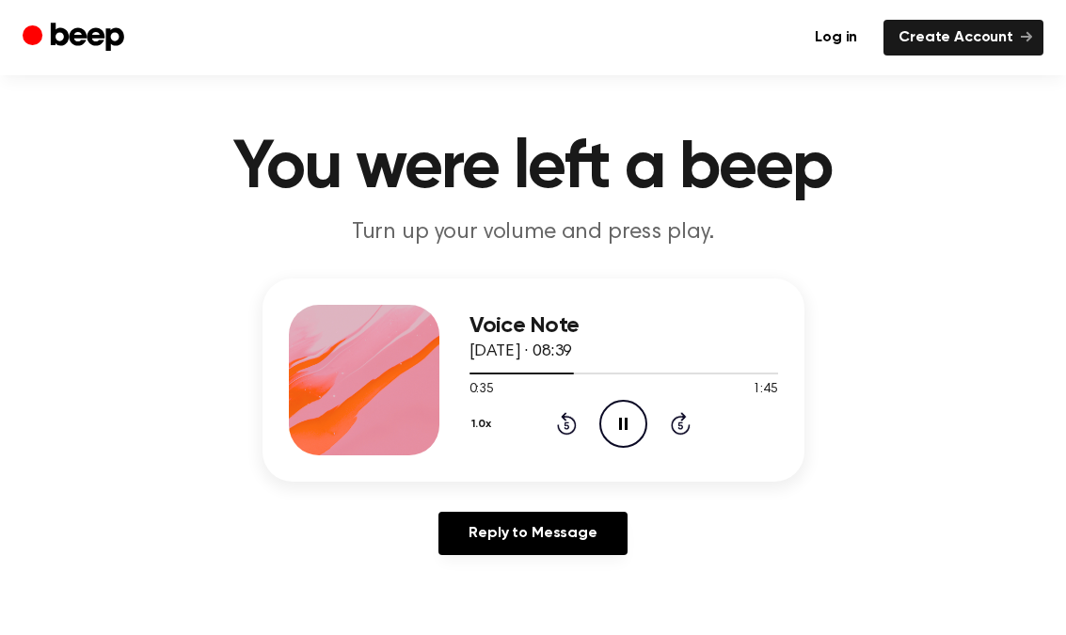
click at [566, 427] on icon "Rewind 5 seconds" at bounding box center [566, 423] width 21 height 24
click at [557, 424] on icon "Rewind 5 seconds" at bounding box center [566, 423] width 21 height 24
click at [563, 424] on icon "Rewind 5 seconds" at bounding box center [566, 423] width 21 height 24
click at [558, 424] on icon at bounding box center [567, 423] width 20 height 23
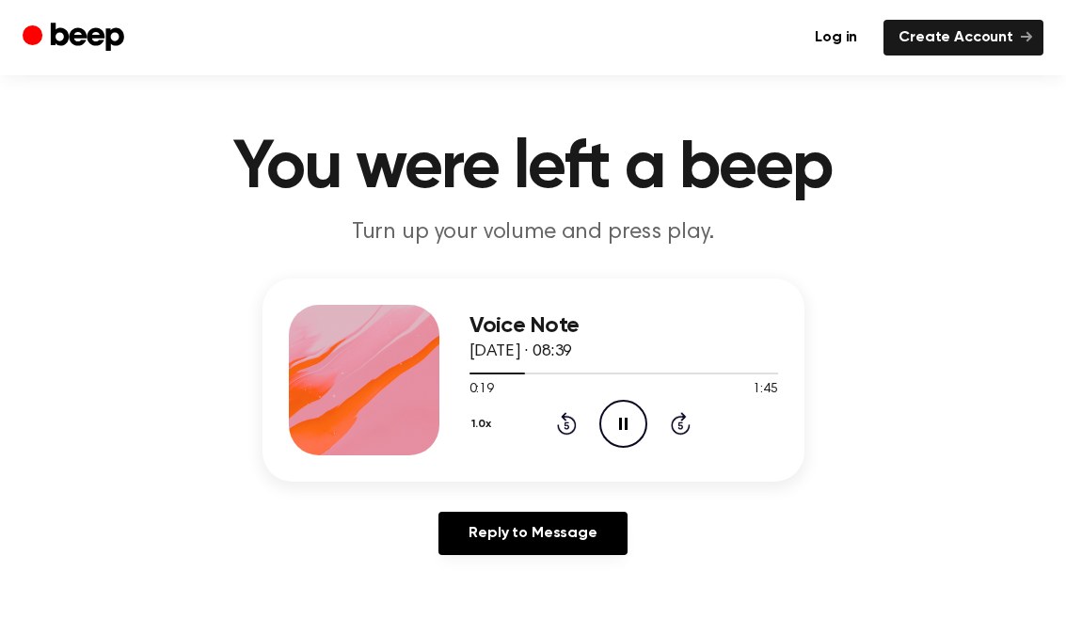
click at [561, 431] on icon at bounding box center [567, 423] width 20 height 23
click at [560, 431] on icon at bounding box center [567, 423] width 20 height 23
click at [563, 416] on icon at bounding box center [567, 423] width 20 height 23
click at [563, 409] on div "1.0x Rewind 5 seconds Pause Audio Skip 5 seconds" at bounding box center [623, 424] width 308 height 48
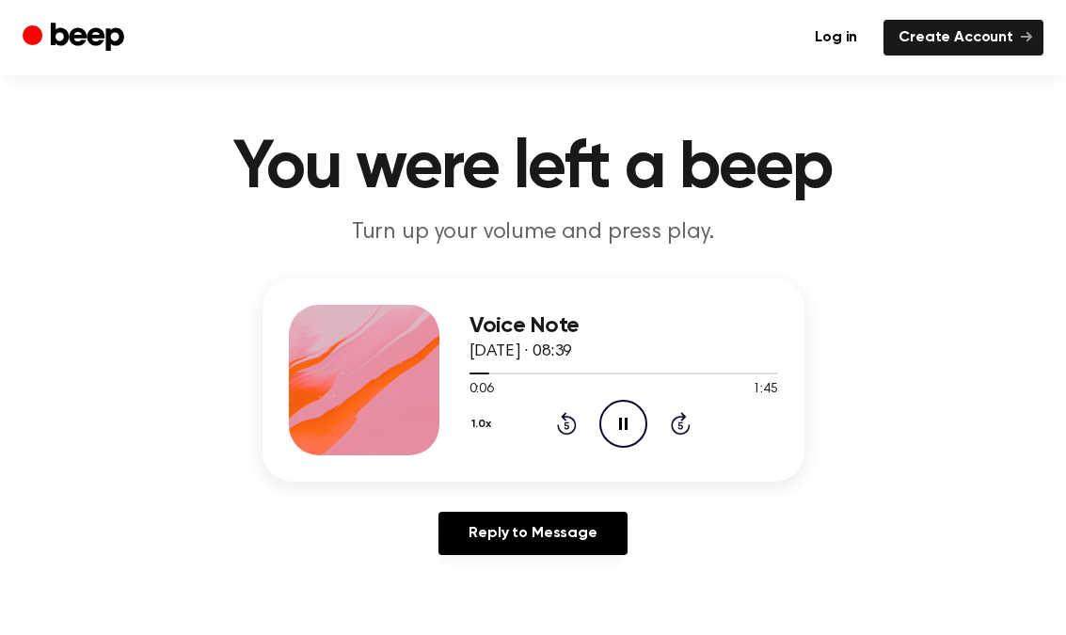
click at [626, 421] on icon at bounding box center [623, 424] width 8 height 12
click at [571, 437] on div "1.0x Rewind 5 seconds Play Audio Skip 5 seconds" at bounding box center [623, 424] width 308 height 48
click at [564, 429] on icon "Rewind 5 seconds" at bounding box center [566, 423] width 21 height 24
click at [622, 426] on icon at bounding box center [625, 424] width 10 height 12
click at [629, 420] on icon "Pause Audio" at bounding box center [623, 424] width 48 height 48
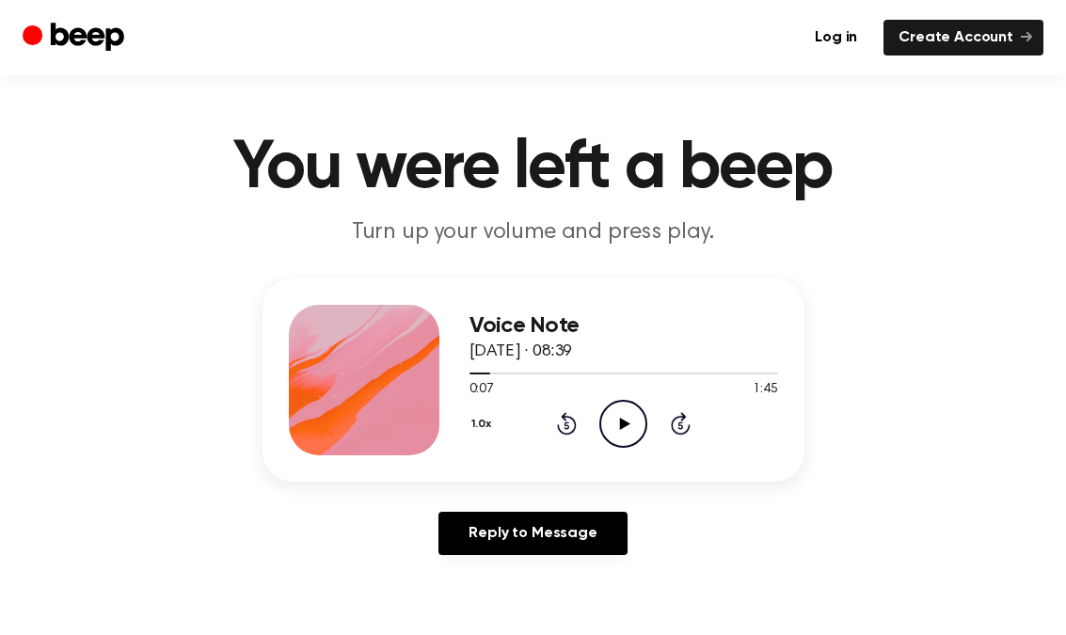
click at [635, 443] on circle at bounding box center [623, 424] width 46 height 46
click at [626, 421] on icon at bounding box center [623, 424] width 8 height 12
click at [564, 434] on icon at bounding box center [567, 423] width 20 height 23
click at [621, 422] on icon at bounding box center [625, 424] width 10 height 12
click at [633, 424] on icon "Pause Audio" at bounding box center [623, 424] width 48 height 48
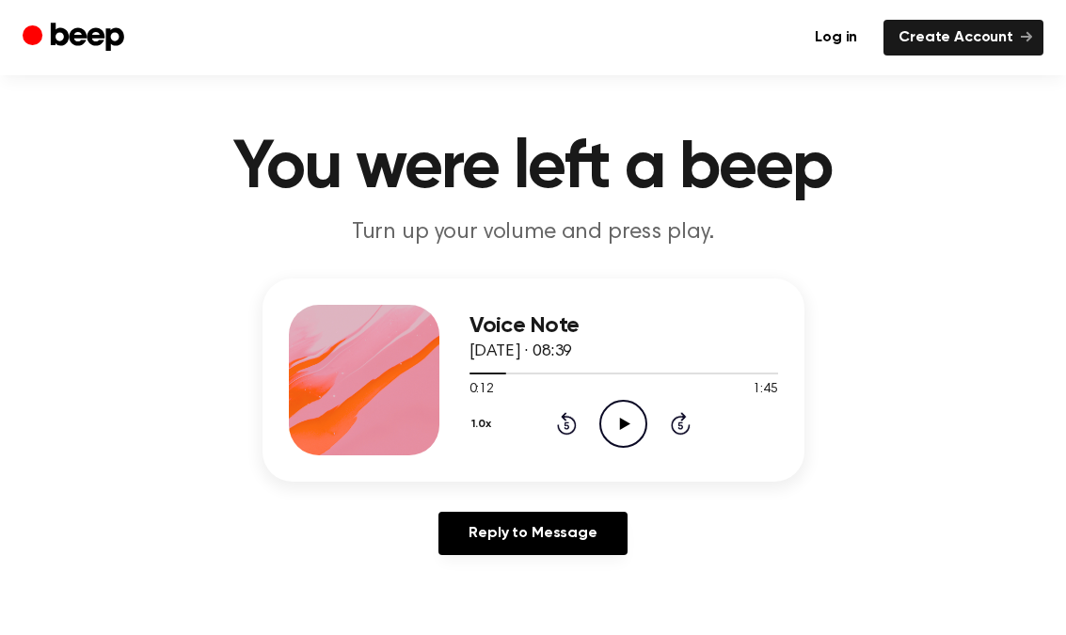
click at [566, 427] on icon "Rewind 5 seconds" at bounding box center [566, 423] width 21 height 24
click at [619, 421] on icon "Play Audio" at bounding box center [623, 424] width 48 height 48
click at [628, 420] on icon "Pause Audio" at bounding box center [623, 424] width 48 height 48
click at [569, 423] on icon at bounding box center [566, 426] width 5 height 8
click at [613, 411] on icon "Play Audio" at bounding box center [623, 424] width 48 height 48
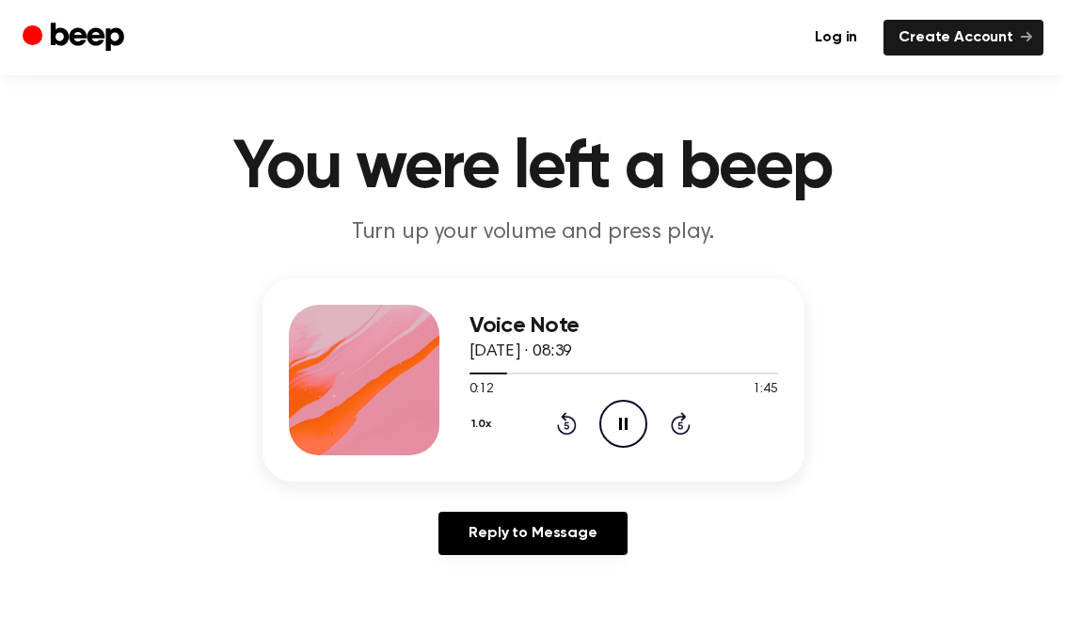
click at [636, 423] on icon "Pause Audio" at bounding box center [623, 424] width 48 height 48
click at [633, 419] on icon "Play Audio" at bounding box center [623, 424] width 48 height 48
click at [629, 429] on icon "Pause Audio" at bounding box center [623, 424] width 48 height 48
click at [627, 437] on icon "Play Audio" at bounding box center [623, 424] width 48 height 48
click at [626, 416] on icon "Pause Audio" at bounding box center [623, 424] width 48 height 48
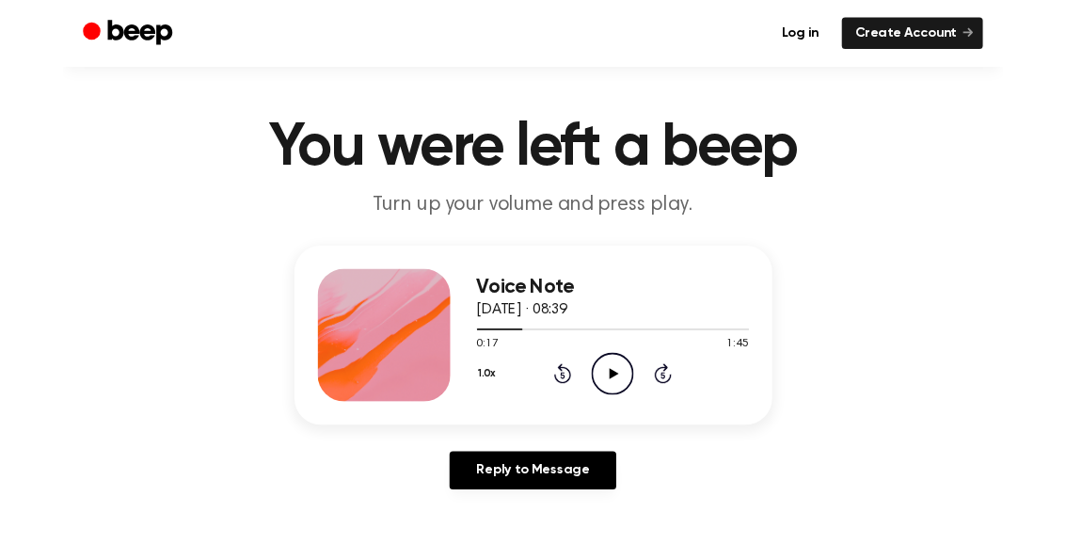
scroll to position [91, 0]
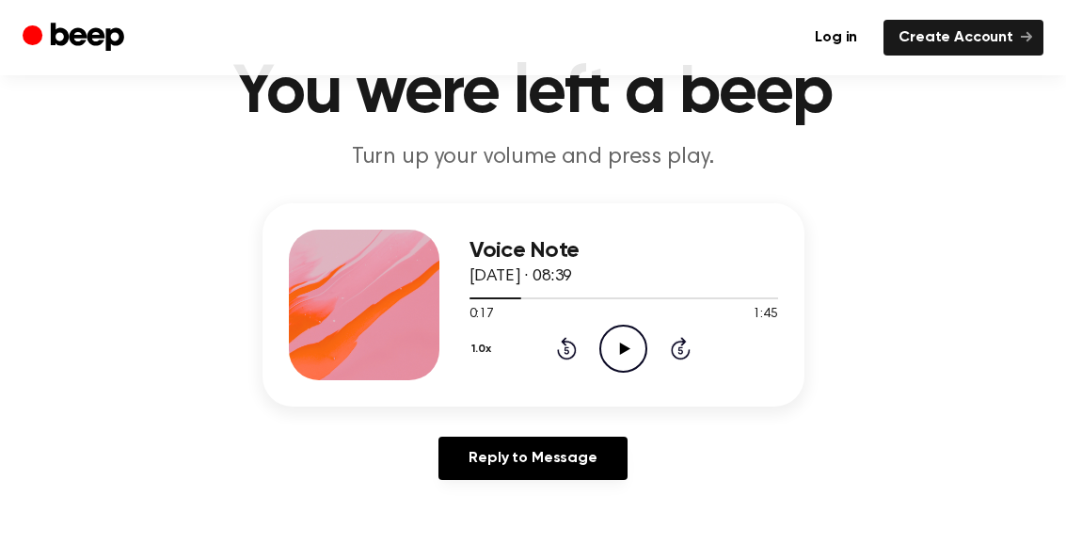
click at [619, 346] on icon "Play Audio" at bounding box center [623, 348] width 48 height 48
click at [567, 345] on icon at bounding box center [567, 348] width 20 height 23
click at [632, 355] on icon "Pause Audio" at bounding box center [623, 348] width 48 height 48
click at [629, 342] on icon "Play Audio" at bounding box center [623, 348] width 48 height 48
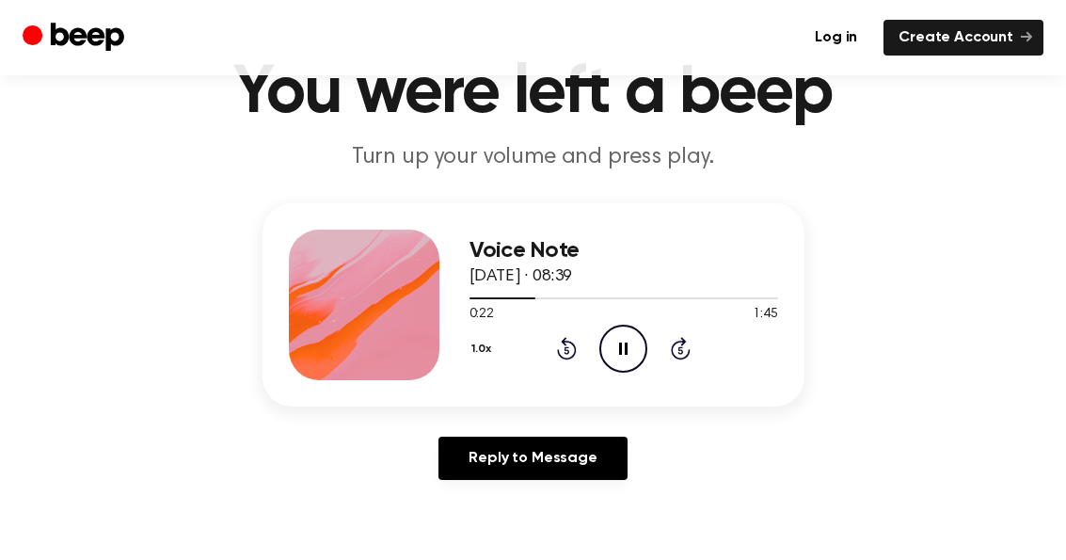
click at [633, 348] on icon "Pause Audio" at bounding box center [623, 348] width 48 height 48
click at [562, 357] on icon at bounding box center [567, 348] width 20 height 23
click at [621, 360] on icon "Play Audio" at bounding box center [623, 348] width 48 height 48
click at [626, 344] on icon at bounding box center [623, 348] width 8 height 12
click at [640, 351] on icon "Play Audio" at bounding box center [623, 348] width 48 height 48
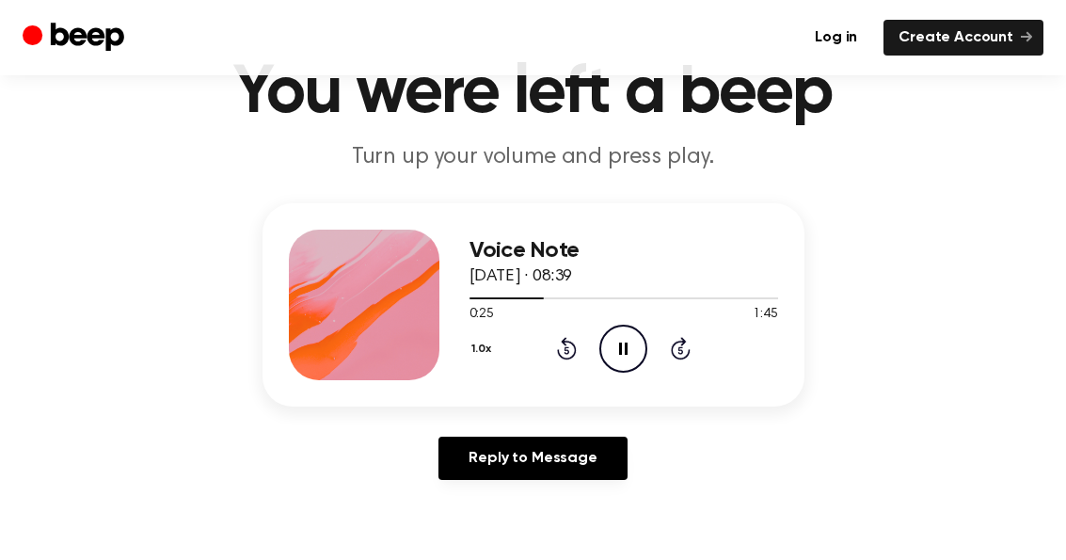
click at [632, 347] on icon "Pause Audio" at bounding box center [623, 348] width 48 height 48
click at [634, 342] on icon "Play Audio" at bounding box center [623, 348] width 48 height 48
click at [569, 356] on icon "Rewind 5 seconds" at bounding box center [566, 348] width 21 height 24
click at [639, 356] on icon "Pause Audio" at bounding box center [623, 348] width 48 height 48
click at [634, 351] on icon "Play Audio" at bounding box center [623, 348] width 48 height 48
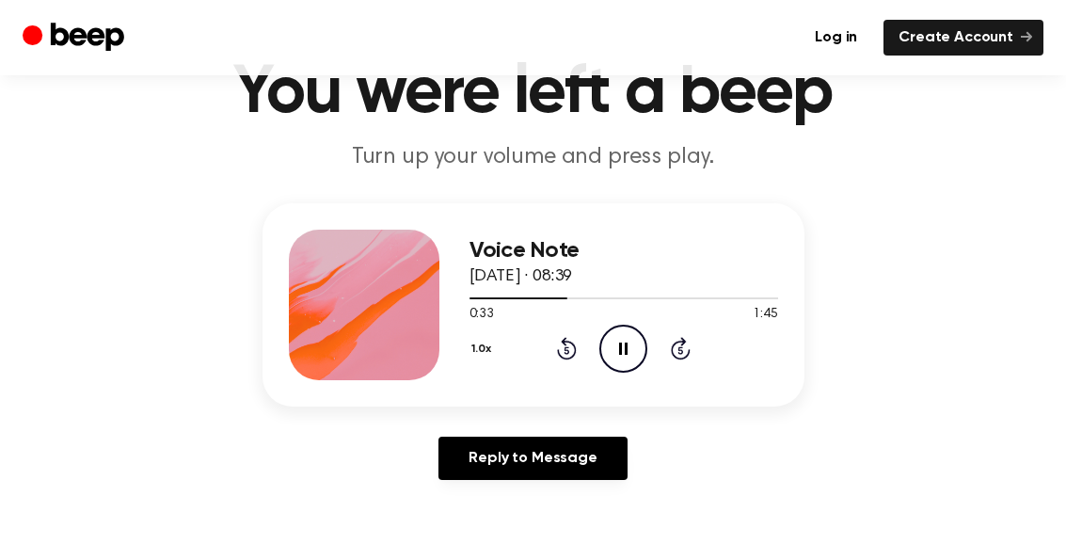
click at [630, 341] on icon "Pause Audio" at bounding box center [623, 348] width 48 height 48
click at [574, 343] on icon at bounding box center [567, 348] width 20 height 23
click at [630, 353] on icon "Play Audio" at bounding box center [623, 348] width 48 height 48
click at [636, 345] on icon "Pause Audio" at bounding box center [623, 348] width 48 height 48
click at [561, 347] on icon "Rewind 5 seconds" at bounding box center [566, 348] width 21 height 24
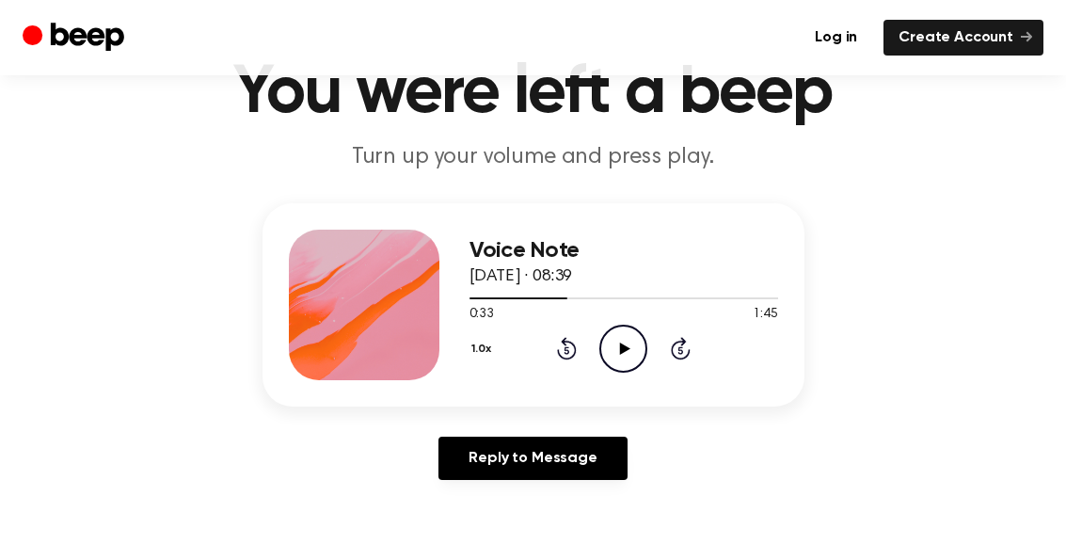
click at [561, 346] on icon "Rewind 5 seconds" at bounding box center [566, 348] width 21 height 24
click at [607, 355] on icon "Play Audio" at bounding box center [623, 348] width 48 height 48
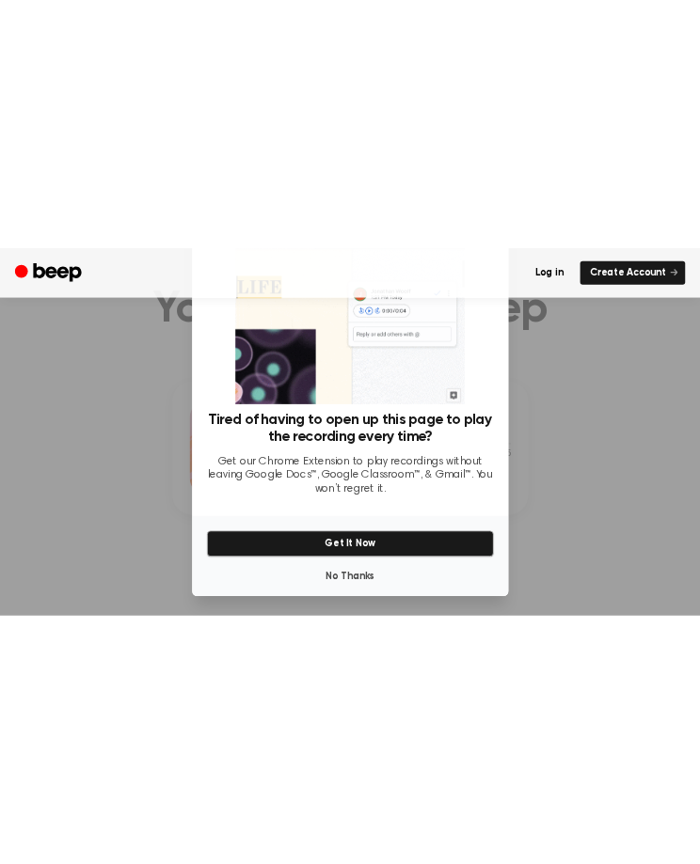
scroll to position [119, 0]
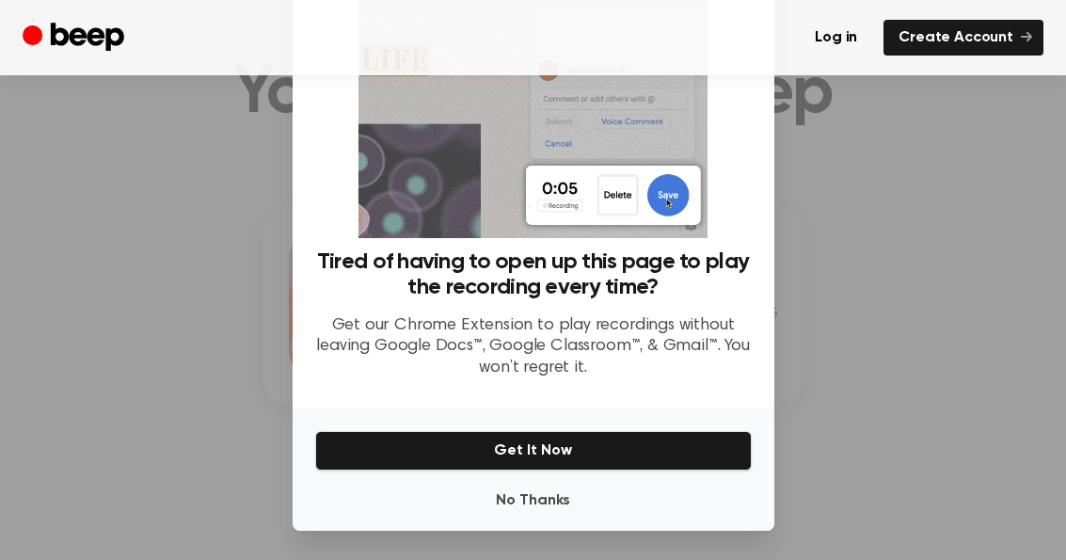
click at [582, 498] on button "No Thanks" at bounding box center [533, 501] width 436 height 38
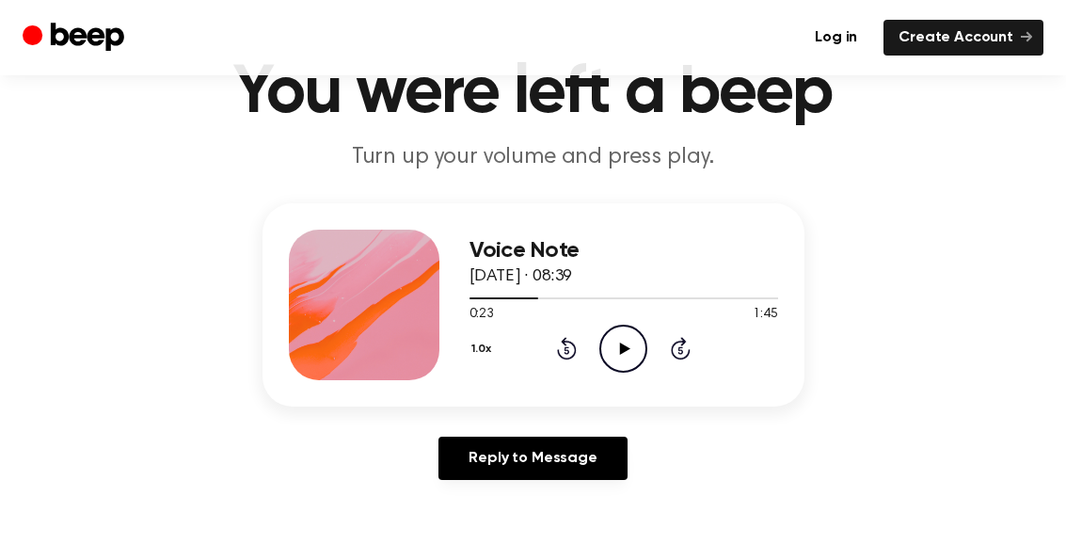
click at [639, 342] on icon "Play Audio" at bounding box center [623, 348] width 48 height 48
click at [627, 357] on icon "Pause Audio" at bounding box center [623, 348] width 48 height 48
click at [640, 349] on icon "Play Audio" at bounding box center [623, 348] width 48 height 48
click at [633, 346] on icon "Pause Audio" at bounding box center [623, 348] width 48 height 48
click at [574, 344] on icon at bounding box center [567, 348] width 20 height 23
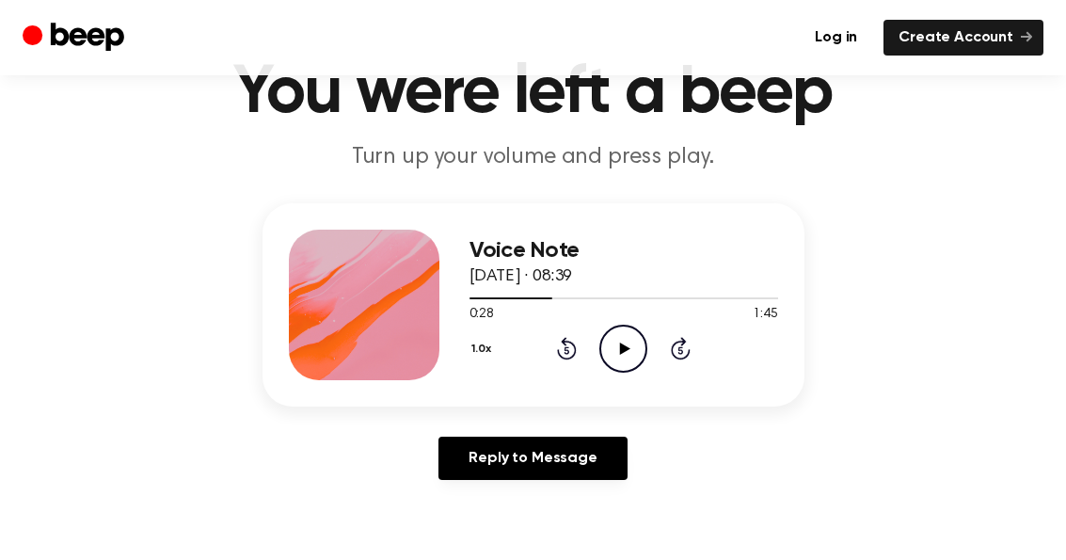
click at [633, 340] on icon "Play Audio" at bounding box center [623, 348] width 48 height 48
click at [632, 358] on icon "Pause Audio" at bounding box center [623, 348] width 48 height 48
click at [629, 357] on icon "Play Audio" at bounding box center [623, 348] width 48 height 48
click at [627, 353] on icon at bounding box center [623, 348] width 8 height 12
click at [571, 356] on icon "Rewind 5 seconds" at bounding box center [566, 348] width 21 height 24
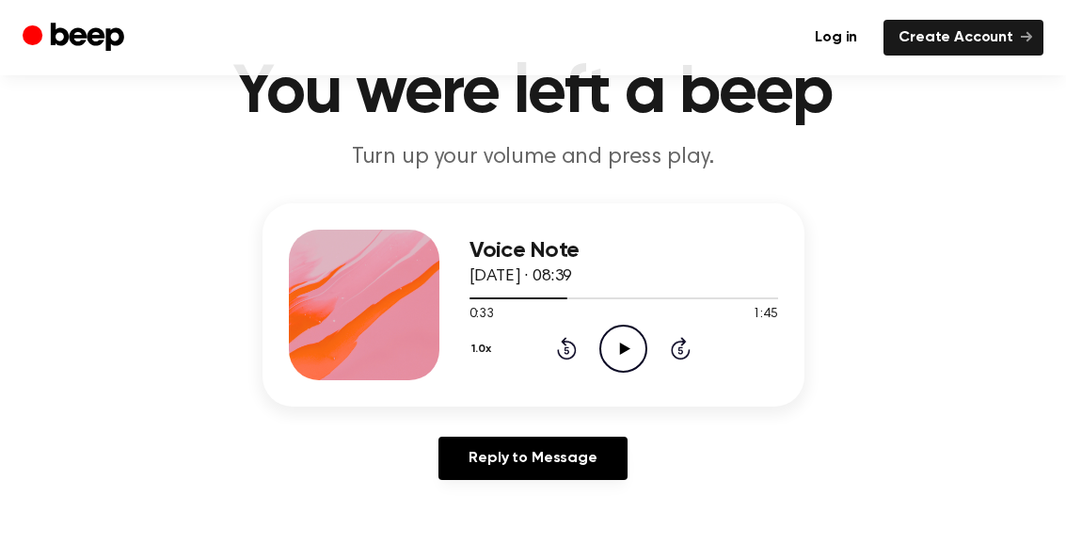
click at [621, 342] on icon at bounding box center [625, 348] width 10 height 12
click at [627, 351] on icon at bounding box center [623, 348] width 8 height 12
click at [569, 357] on icon at bounding box center [567, 348] width 20 height 23
click at [625, 353] on icon "Play Audio" at bounding box center [623, 348] width 48 height 48
click at [631, 353] on icon "Pause Audio" at bounding box center [623, 348] width 48 height 48
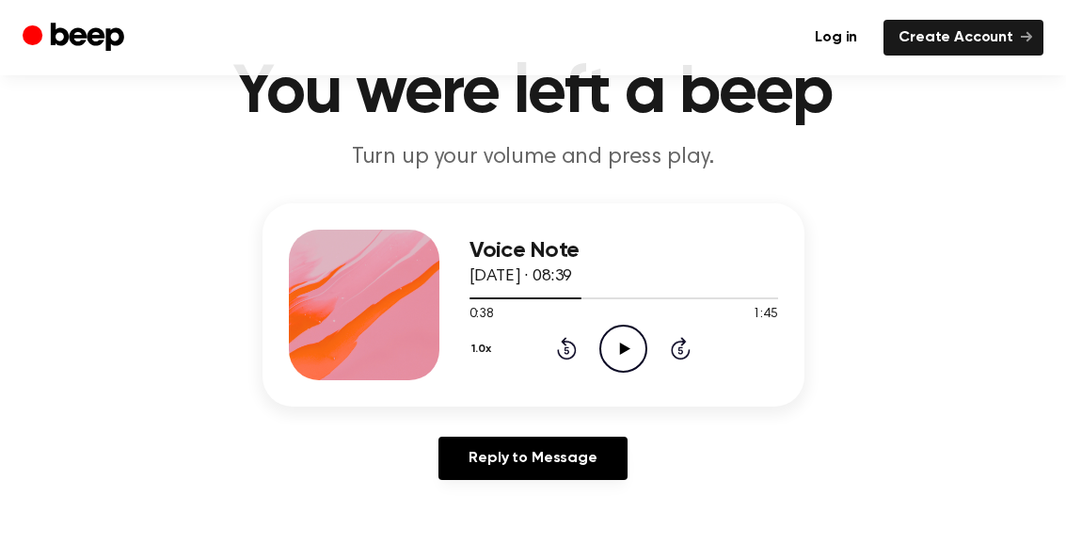
click at [575, 353] on icon at bounding box center [567, 348] width 20 height 23
click at [586, 364] on div "1.0x Rewind 5 seconds Play Audio Skip 5 seconds" at bounding box center [623, 348] width 308 height 48
click at [631, 357] on icon "Play Audio" at bounding box center [623, 348] width 48 height 48
click at [627, 344] on icon at bounding box center [623, 348] width 8 height 12
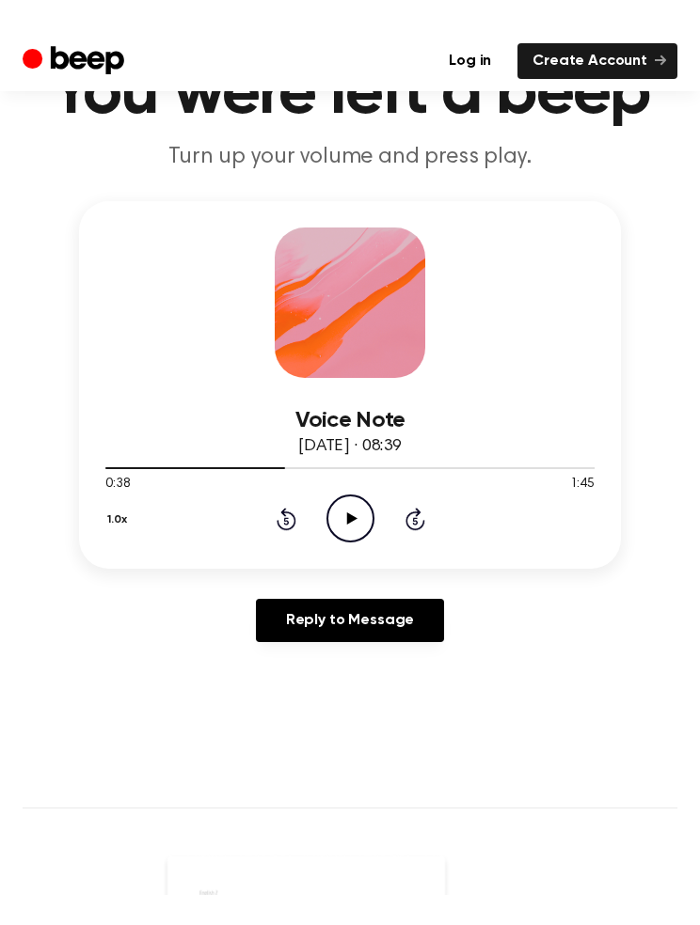
scroll to position [30, 0]
